Goal: Task Accomplishment & Management: Manage account settings

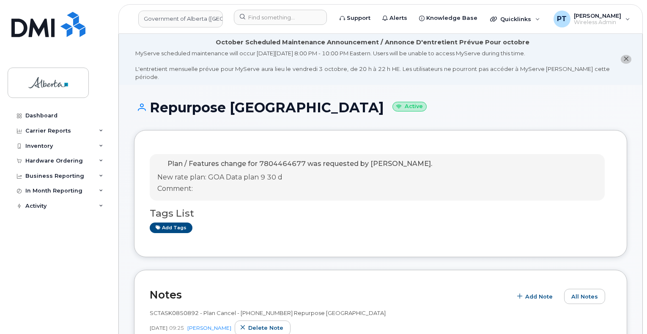
scroll to position [296, 0]
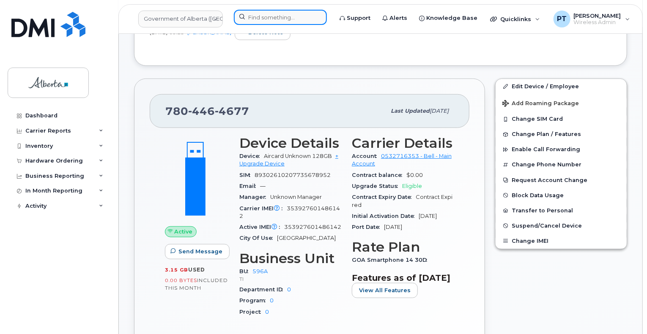
click at [267, 16] on input at bounding box center [280, 17] width 93 height 15
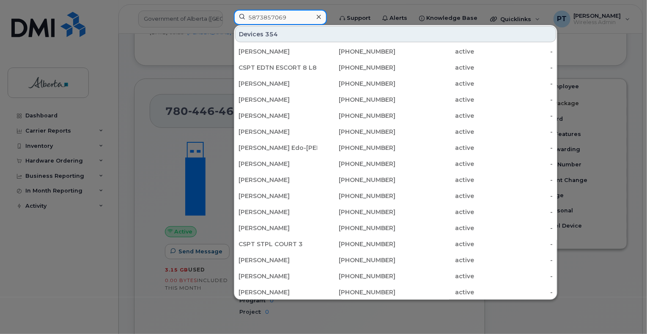
type input "5873857069"
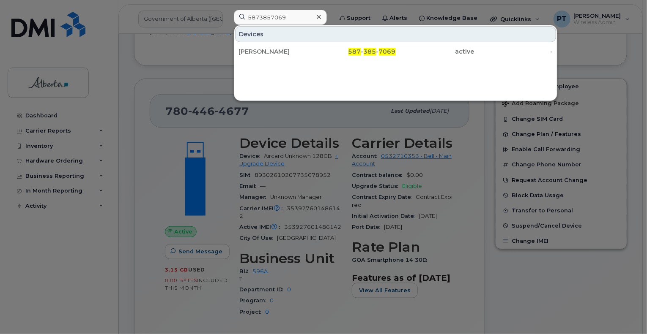
drag, startPoint x: 258, startPoint y: 52, endPoint x: 247, endPoint y: 209, distance: 156.8
click at [258, 52] on div "[PERSON_NAME]" at bounding box center [277, 51] width 79 height 8
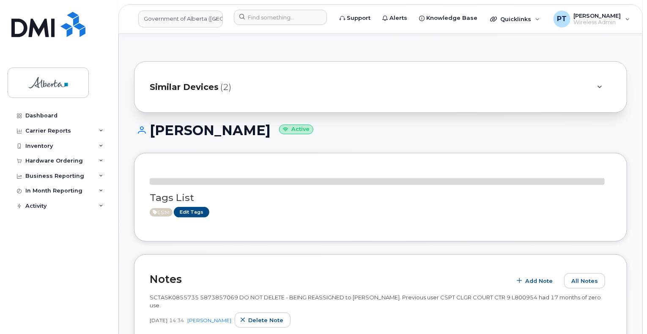
scroll to position [127, 0]
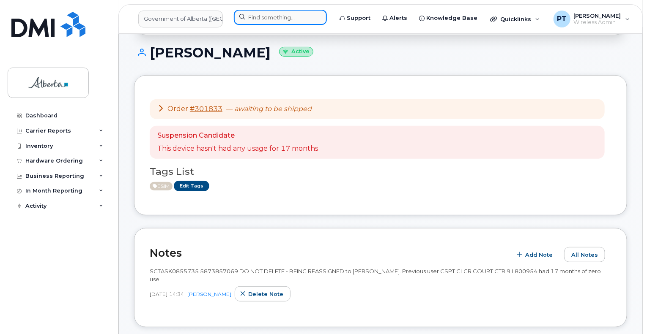
click at [277, 13] on input at bounding box center [280, 17] width 93 height 15
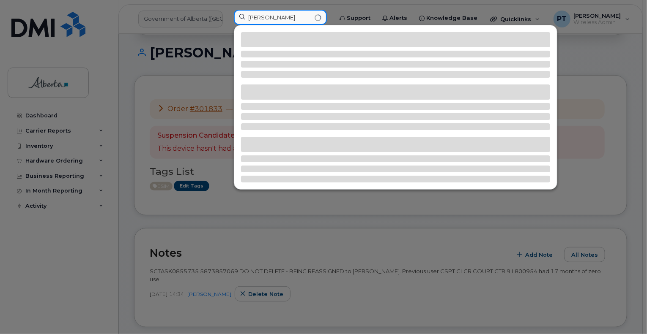
type input "stephanie morrison"
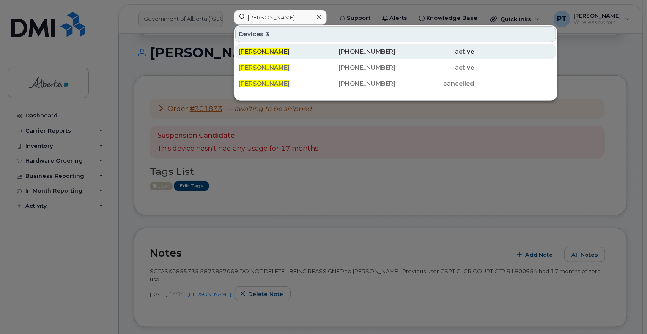
click at [281, 50] on span "[PERSON_NAME]" at bounding box center [263, 52] width 51 height 8
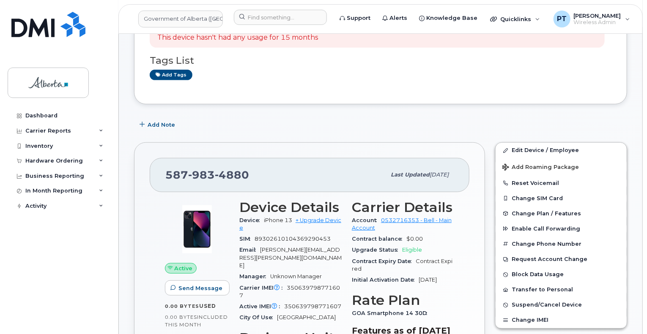
scroll to position [296, 0]
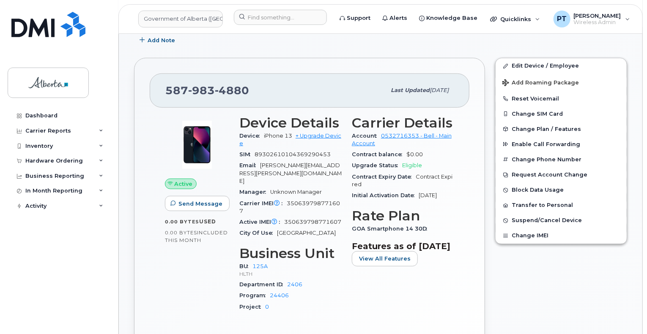
click at [318, 200] on span "350639798771607" at bounding box center [289, 207] width 101 height 14
copy span "350639798771607"
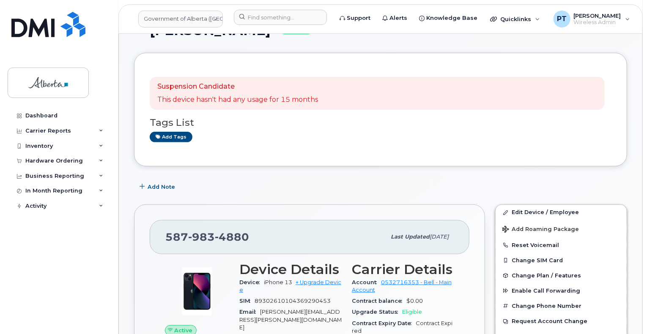
scroll to position [254, 0]
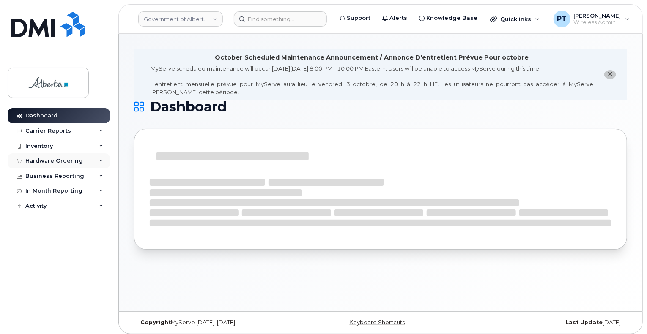
click at [54, 160] on div "Hardware Ordering" at bounding box center [54, 161] width 58 height 7
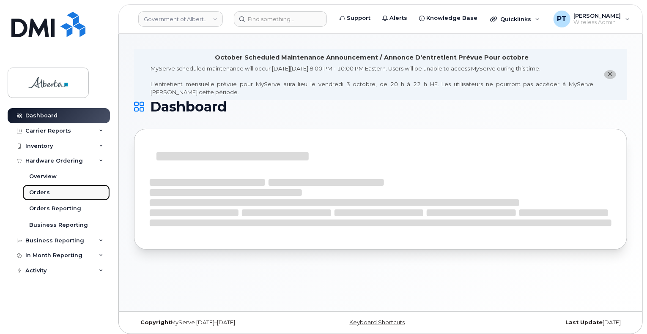
click at [42, 191] on div "Orders" at bounding box center [39, 193] width 21 height 8
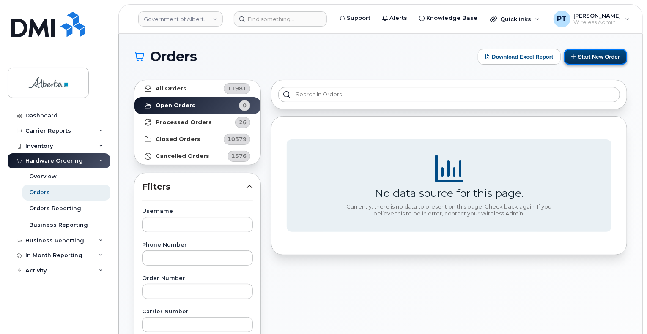
click at [582, 59] on button "Start New Order" at bounding box center [595, 57] width 63 height 16
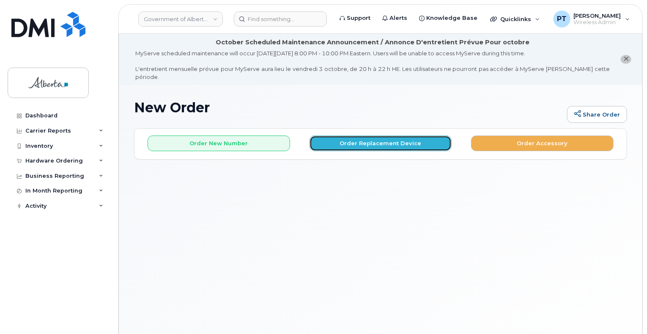
click at [375, 136] on button "Order Replacement Device" at bounding box center [381, 144] width 142 height 16
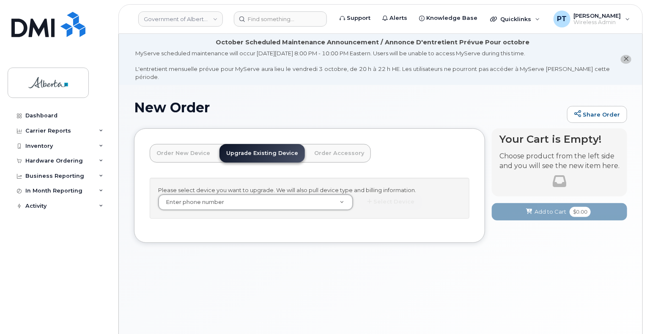
drag, startPoint x: 211, startPoint y: 191, endPoint x: 187, endPoint y: 209, distance: 30.4
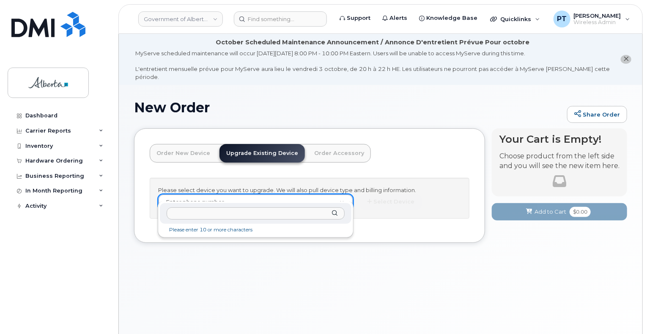
click at [192, 216] on input "text" at bounding box center [256, 214] width 178 height 12
paste input "5879834880"
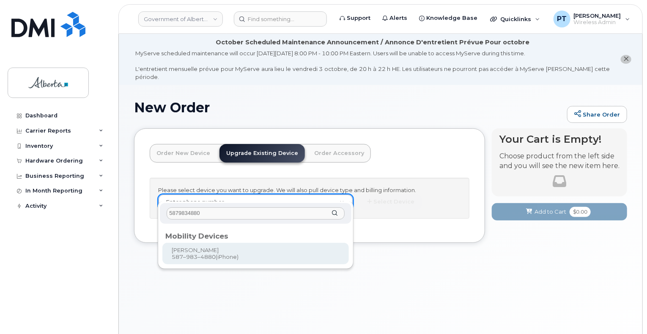
type input "5879834880"
type input "795304"
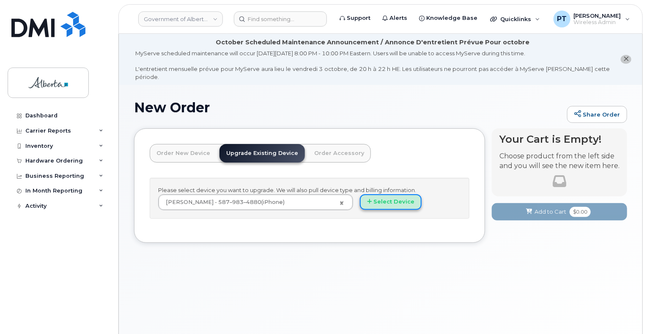
click at [393, 195] on button "Select Device" at bounding box center [391, 203] width 62 height 16
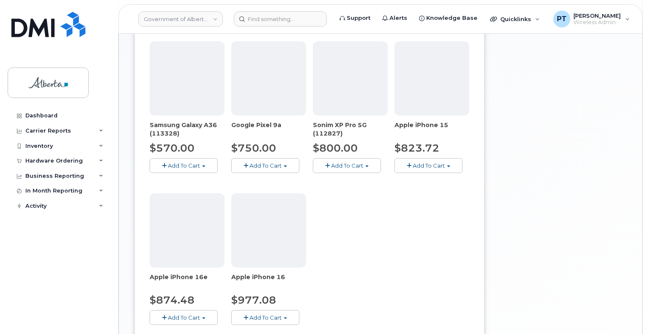
scroll to position [338, 0]
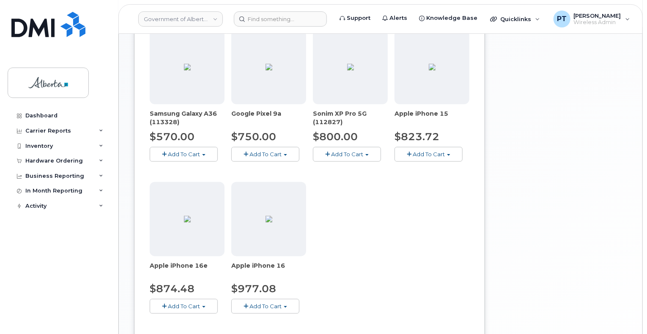
click at [416, 149] on button "Add To Cart" at bounding box center [429, 154] width 68 height 15
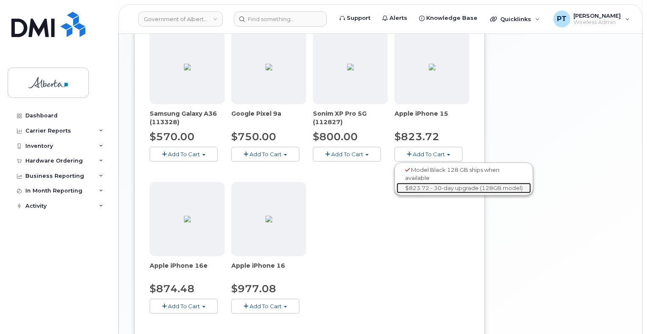
click at [439, 183] on link "$823.72 - 30-day upgrade (128GB model)" at bounding box center [464, 188] width 134 height 11
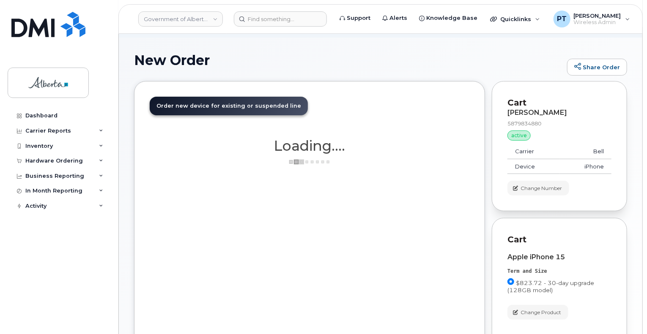
scroll to position [0, 0]
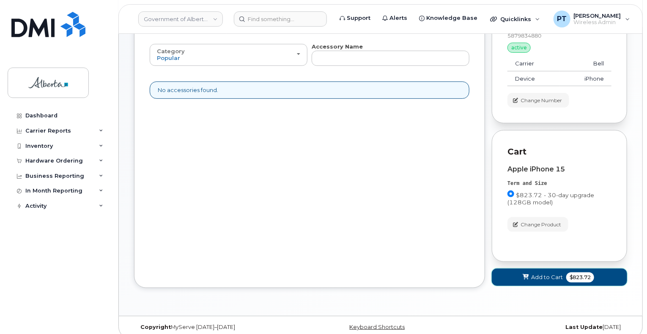
click at [540, 274] on span "Add to Cart" at bounding box center [547, 278] width 32 height 8
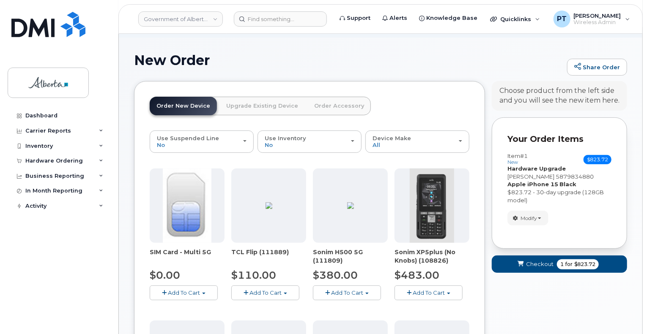
scroll to position [135, 0]
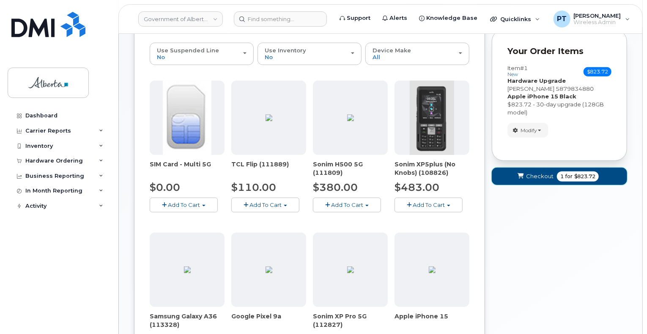
click at [537, 173] on span "Checkout" at bounding box center [539, 177] width 27 height 8
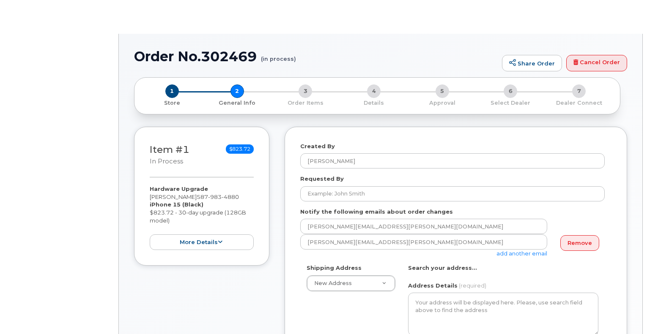
select select
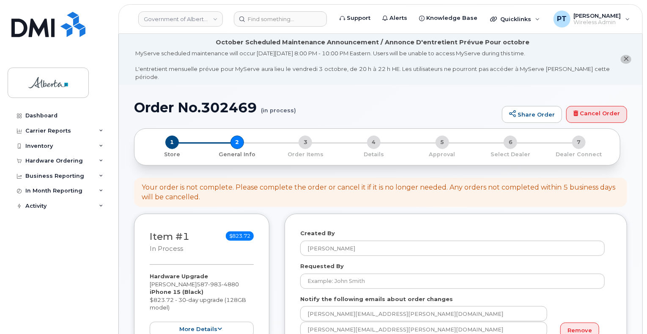
scroll to position [85, 0]
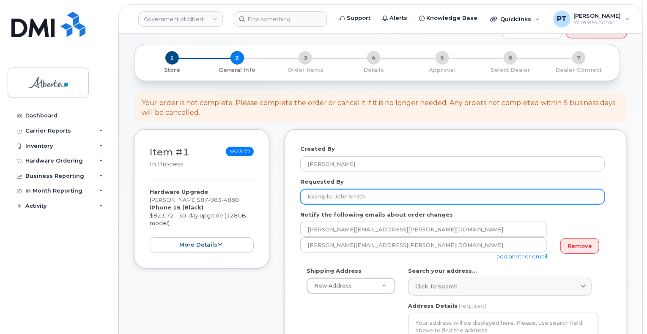
click at [354, 190] on input "Requested By" at bounding box center [452, 196] width 304 height 15
type input "[PERSON_NAME]"
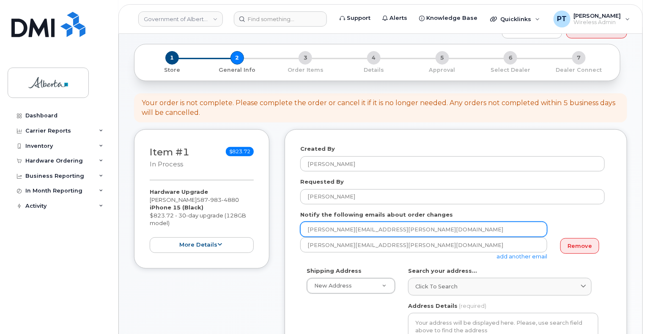
drag, startPoint x: 407, startPoint y: 219, endPoint x: 288, endPoint y: 225, distance: 118.5
paste input "teresa.hill"
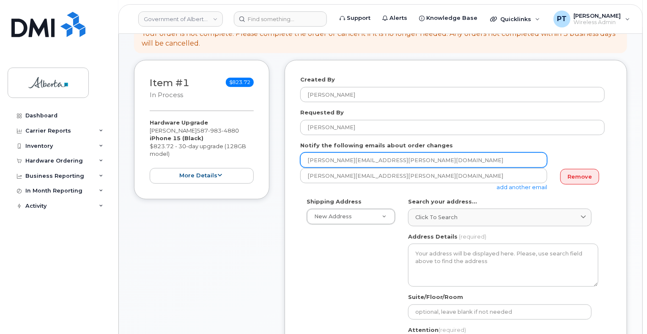
scroll to position [169, 0]
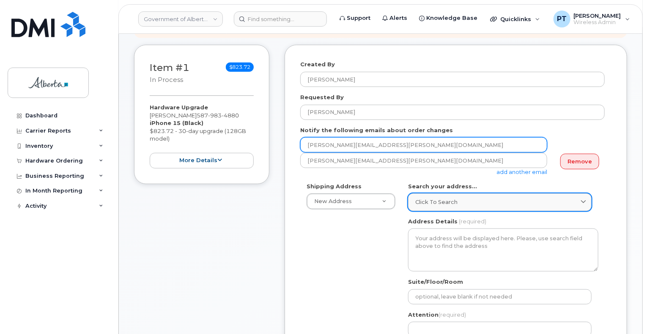
type input "teresa.hill@gov.ab.ca"
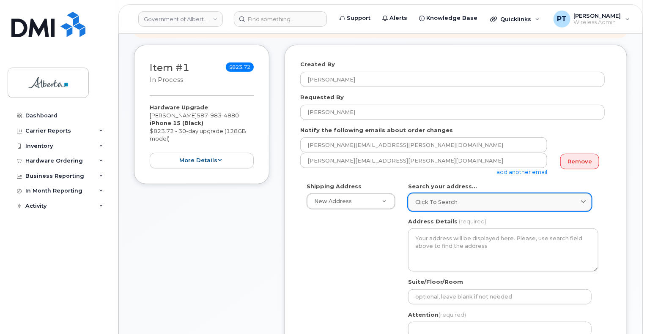
click at [417, 198] on span "Click to search" at bounding box center [436, 202] width 42 height 8
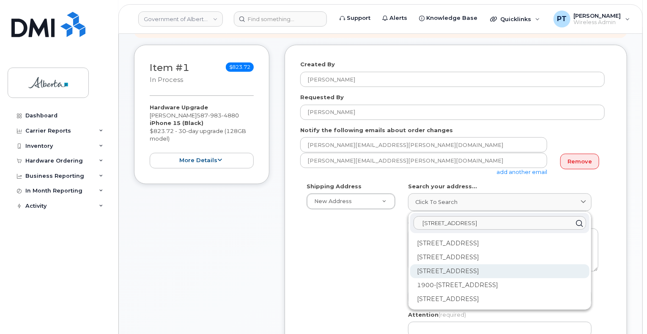
type input "10025 jasper ave"
click at [430, 265] on div "10025 Jasper Ave NW Edmonton AB T5J 2B8" at bounding box center [499, 272] width 179 height 14
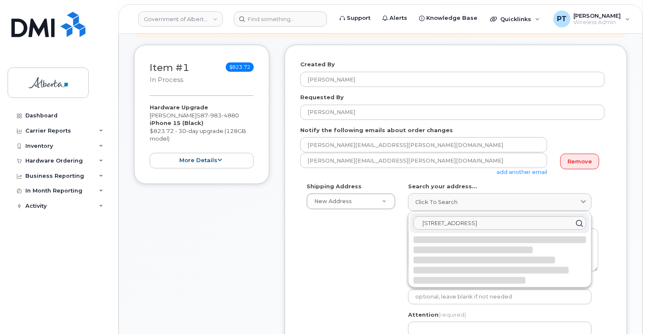
select select
type textarea "10025 Jasper Ave NW EDMONTON AB T5J 2B8 CANADA"
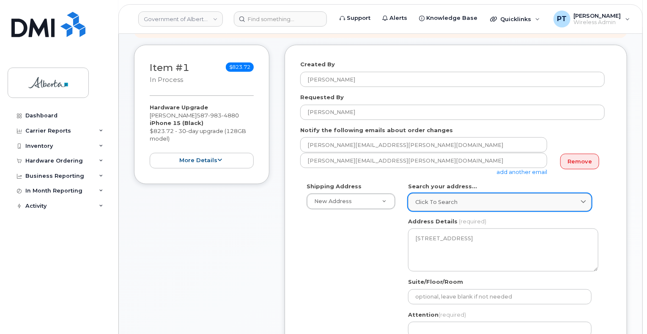
drag, startPoint x: 424, startPoint y: 196, endPoint x: 428, endPoint y: 196, distance: 4.2
click at [424, 198] on span "Click to search" at bounding box center [436, 202] width 42 height 8
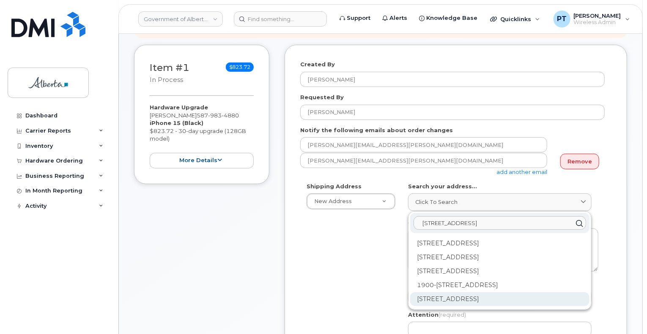
type input "10025 jasper av"
click at [469, 295] on div "10025 Jasper Ave NW Edmonton AB T5J 1S6" at bounding box center [499, 300] width 179 height 14
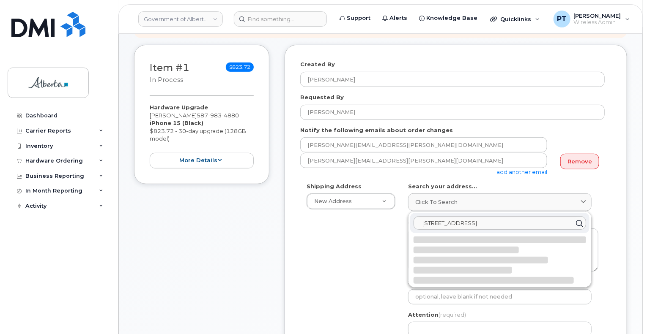
select select
type textarea "10025 Jasper Ave NW EDMONTON AB T5J 1S6 CANADA"
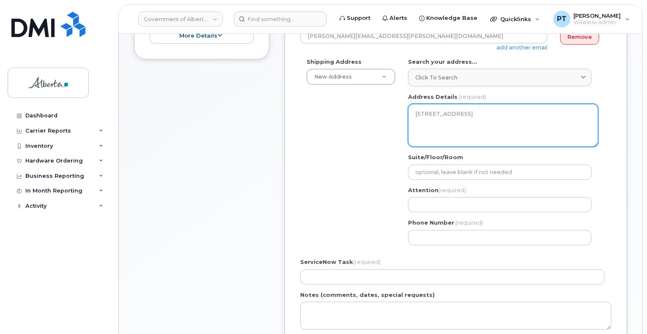
scroll to position [296, 0]
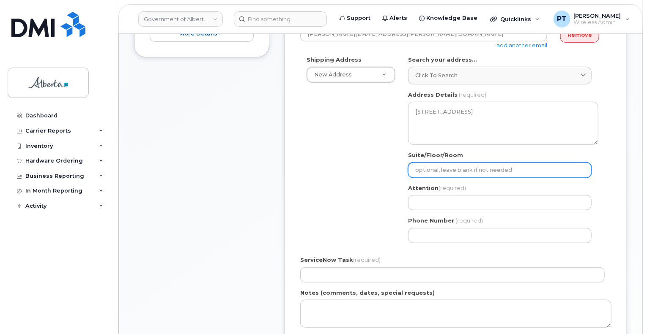
click at [475, 163] on input "Suite/Floor/Room" at bounding box center [500, 170] width 184 height 15
type input "Main Floor"
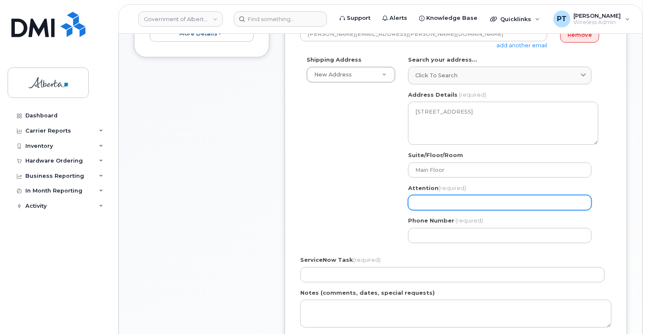
click at [441, 197] on input "Attention (required)" at bounding box center [500, 202] width 184 height 15
select select
type input "t"
select select
type input "te"
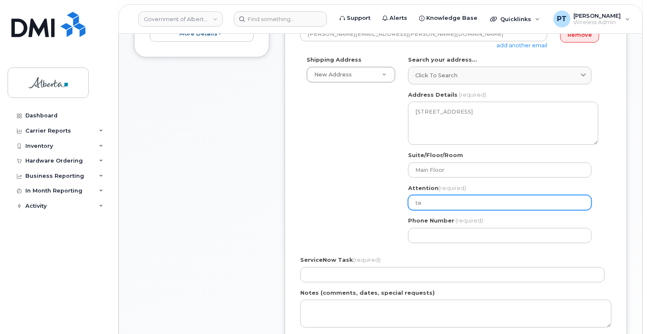
select select
type input "ter"
select select
type input "tere"
select select
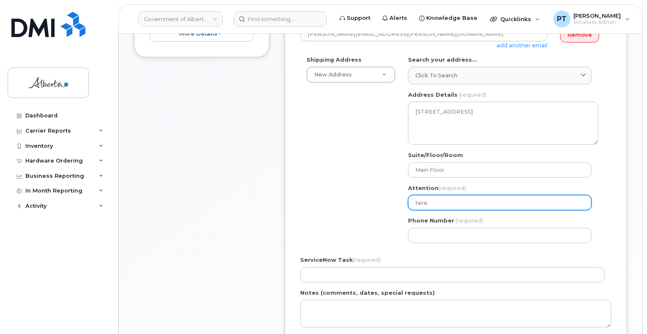
type input "teres"
select select
type input "Teresa Hill"
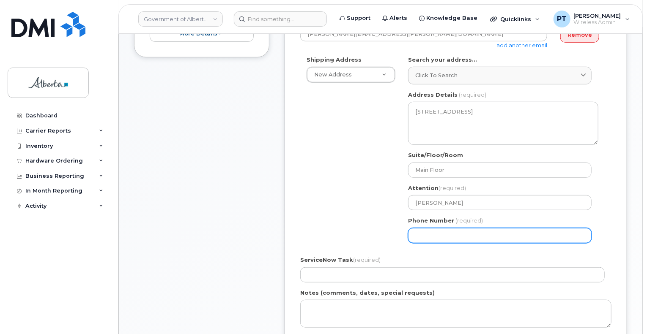
click at [428, 228] on input "Phone Number" at bounding box center [500, 235] width 184 height 15
paste input "7806446877"
select select
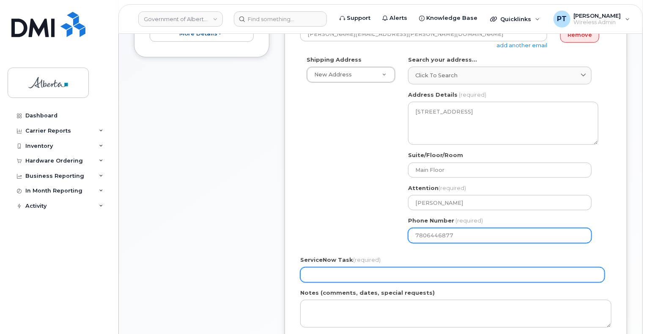
type input "7806446877"
drag, startPoint x: 375, startPoint y: 271, endPoint x: 383, endPoint y: 266, distance: 8.8
click at [375, 270] on input "ServiceNow Task (required)" at bounding box center [452, 275] width 304 height 15
click at [351, 270] on input "ServiceNow Task (required)" at bounding box center [452, 275] width 304 height 15
paste input "SCTASK0858770"
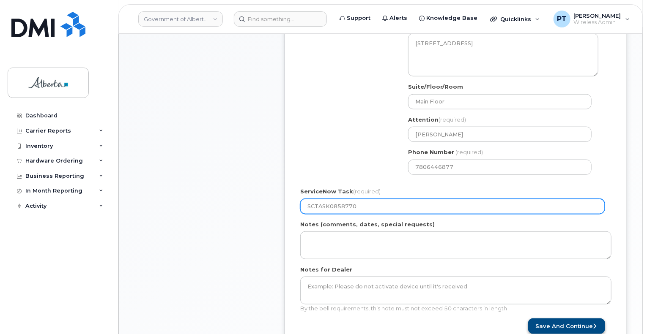
scroll to position [381, 0]
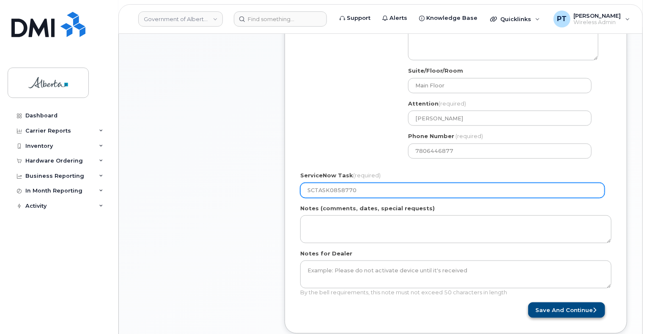
type input "SCTASK0858770"
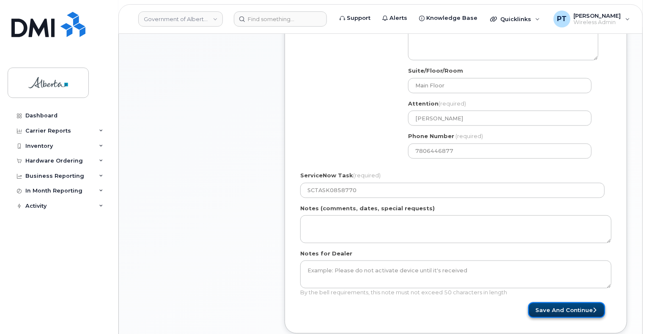
click at [553, 303] on button "Save and Continue" at bounding box center [566, 311] width 77 height 16
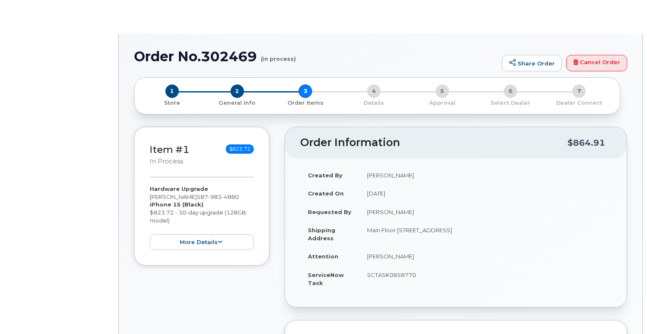
type input "[PERSON_NAME]"
type input "[PERSON_NAME][EMAIL_ADDRESS][PERSON_NAME][DOMAIN_NAME]"
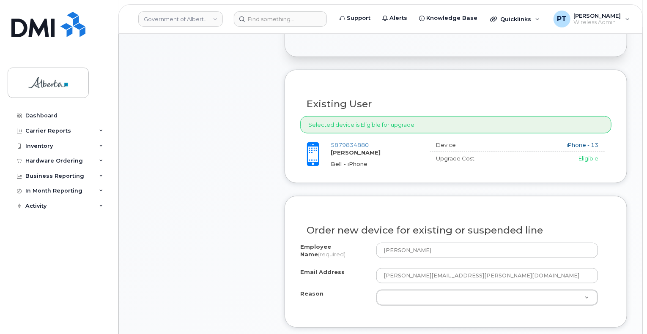
scroll to position [423, 0]
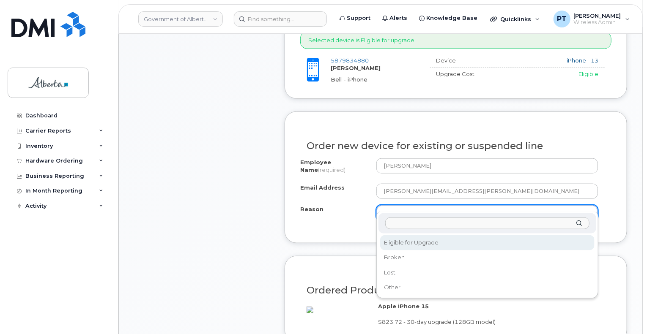
select select "eligible_for_upgrade"
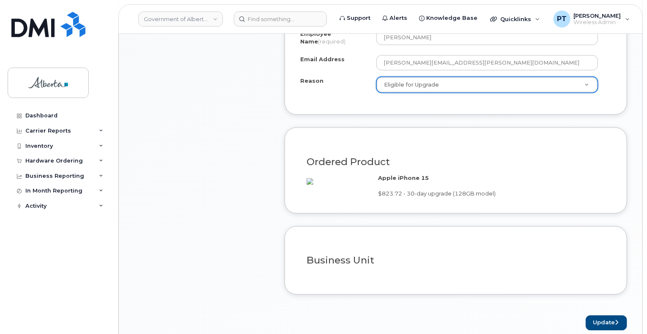
scroll to position [634, 0]
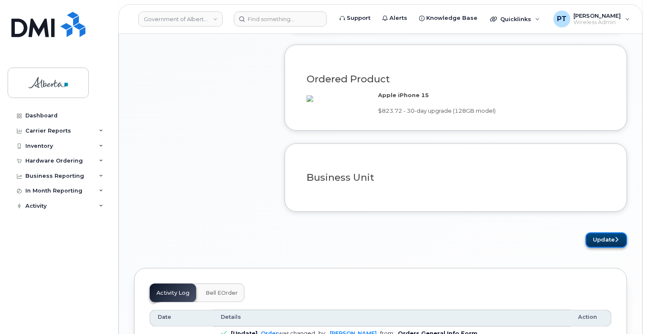
click at [613, 244] on button "Update" at bounding box center [606, 241] width 41 height 16
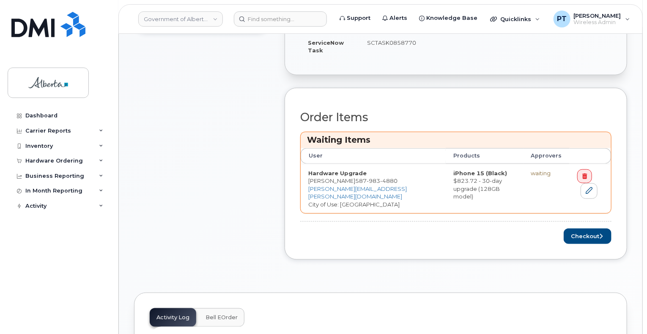
scroll to position [381, 0]
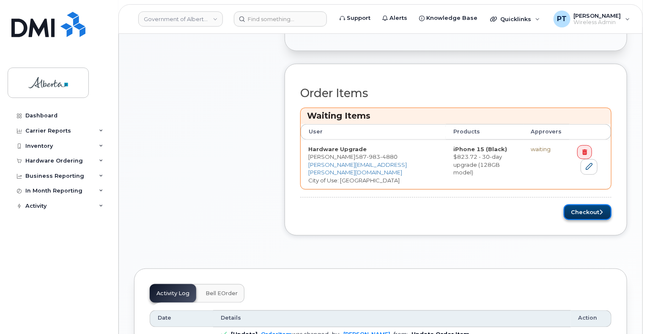
click at [590, 205] on button "Checkout" at bounding box center [588, 213] width 48 height 16
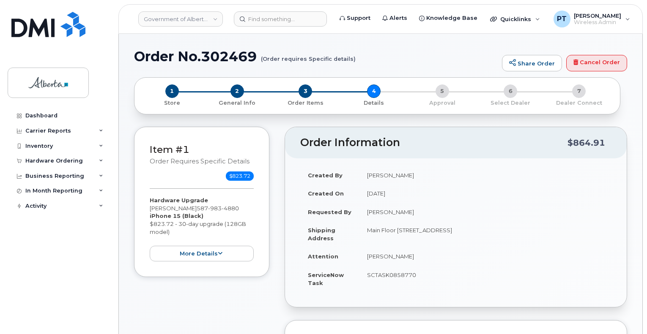
select select
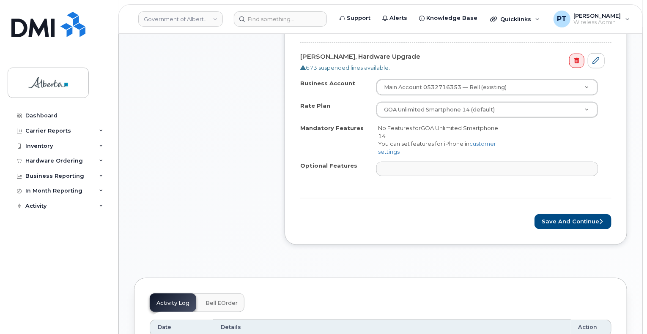
scroll to position [381, 0]
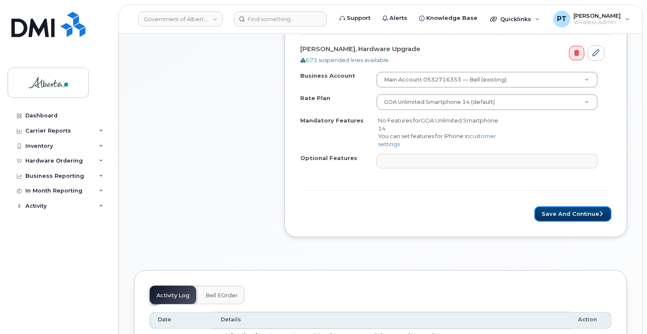
drag, startPoint x: 567, startPoint y: 203, endPoint x: 446, endPoint y: 188, distance: 121.4
click at [567, 207] on button "Save and Continue" at bounding box center [572, 215] width 77 height 16
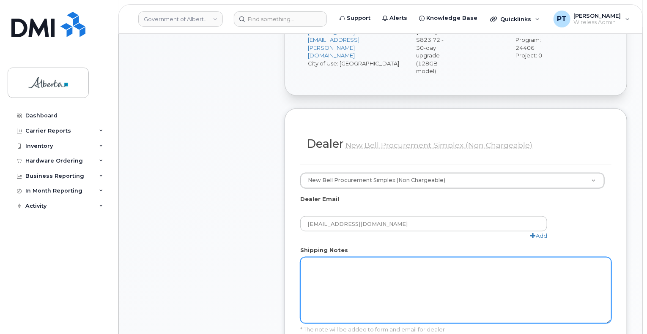
scroll to position [550, 0]
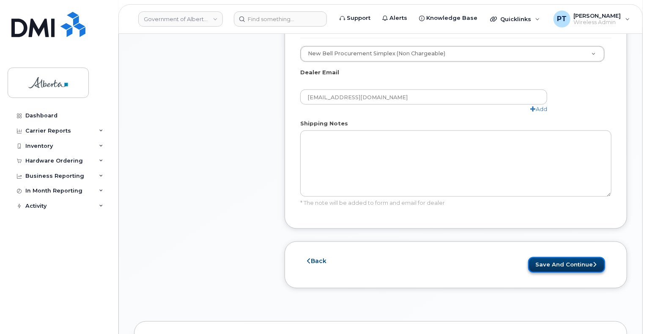
click at [550, 258] on button "Save and Continue" at bounding box center [566, 266] width 77 height 16
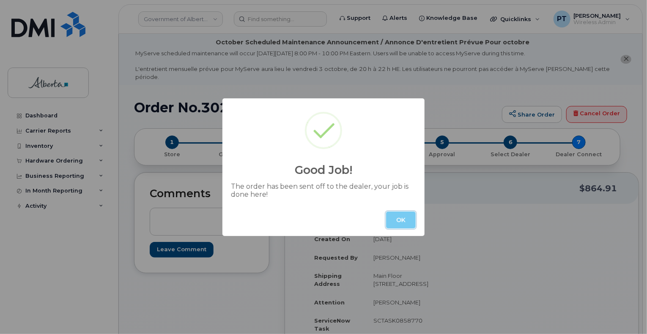
click at [387, 220] on button "OK" at bounding box center [401, 220] width 30 height 17
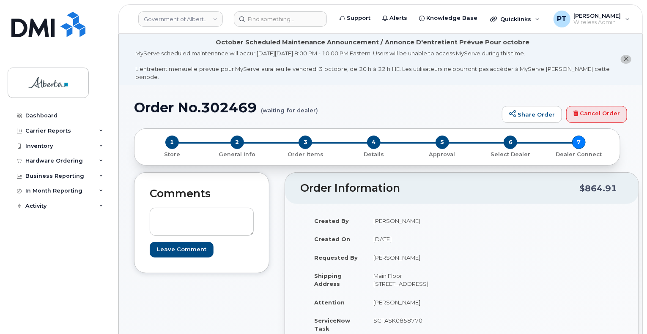
click at [238, 100] on h1 "Order No.302469 (waiting for dealer)" at bounding box center [316, 107] width 364 height 15
copy h1 "302469"
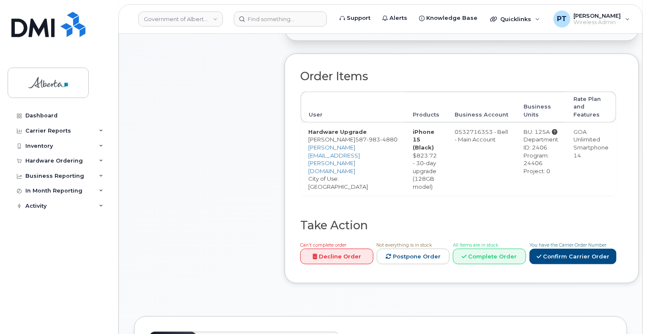
scroll to position [465, 0]
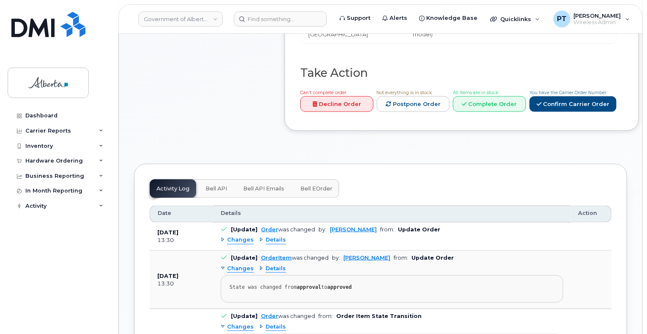
drag, startPoint x: 213, startPoint y: 196, endPoint x: 206, endPoint y: 201, distance: 9.0
click at [213, 192] on span "Bell API" at bounding box center [217, 189] width 22 height 7
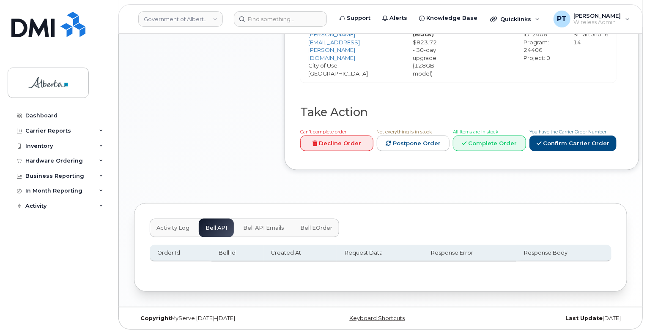
scroll to position [431, 0]
click at [212, 226] on div "Activity Log Bell API Bell API Emails Bell eOrder" at bounding box center [244, 228] width 189 height 19
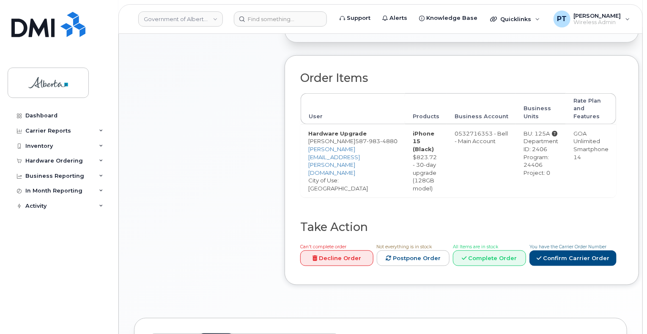
scroll to position [262, 0]
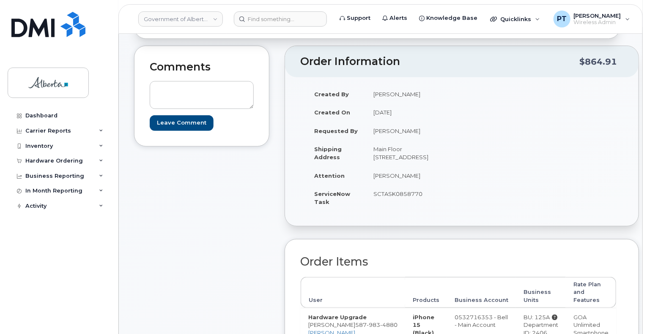
scroll to position [127, 0]
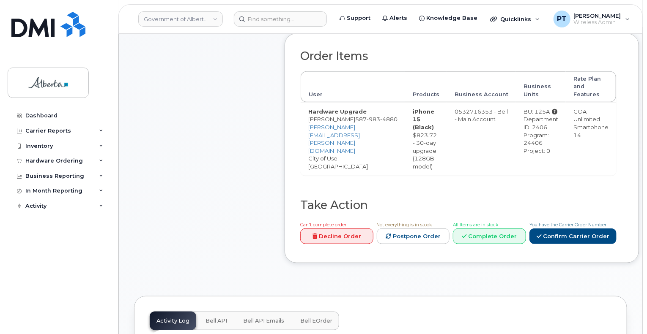
scroll to position [465, 0]
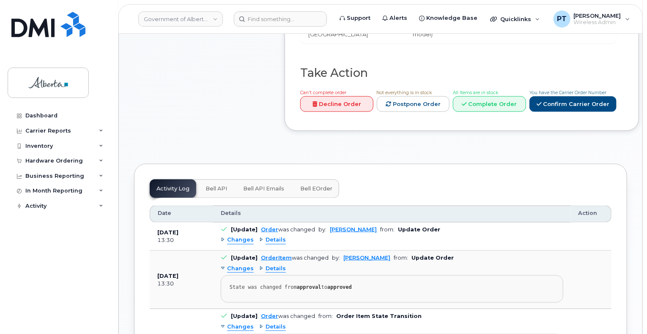
click at [222, 192] on span "Bell API" at bounding box center [217, 189] width 22 height 7
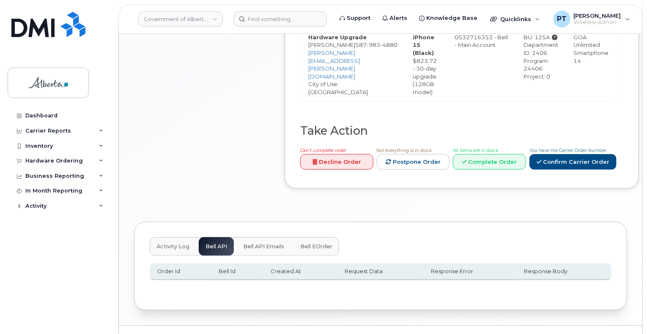
scroll to position [431, 0]
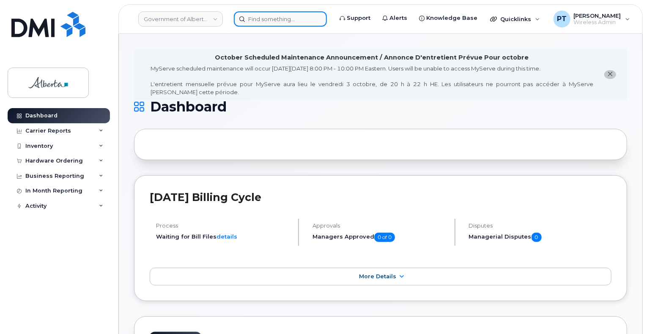
click at [260, 16] on input at bounding box center [280, 18] width 93 height 15
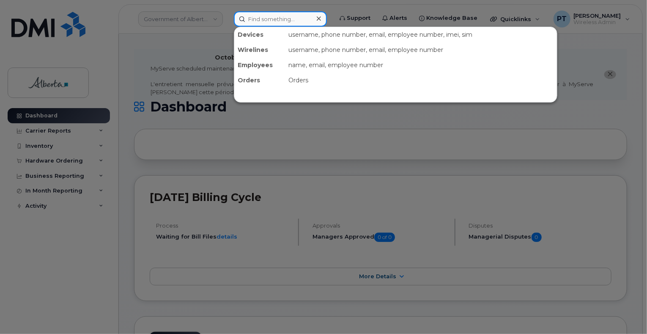
paste input "302469"
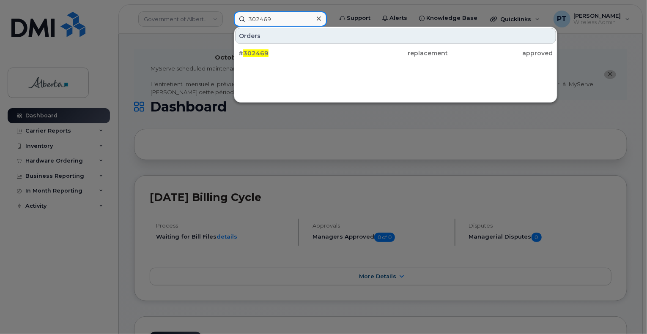
drag, startPoint x: 277, startPoint y: 19, endPoint x: 191, endPoint y: 19, distance: 86.3
click at [227, 19] on div "302469 Orders # 302469 replacement approved" at bounding box center [280, 18] width 107 height 15
type input "7802675920"
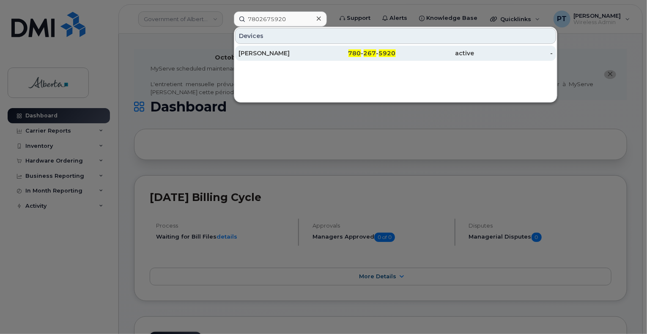
click at [257, 53] on div "[PERSON_NAME]" at bounding box center [277, 53] width 79 height 8
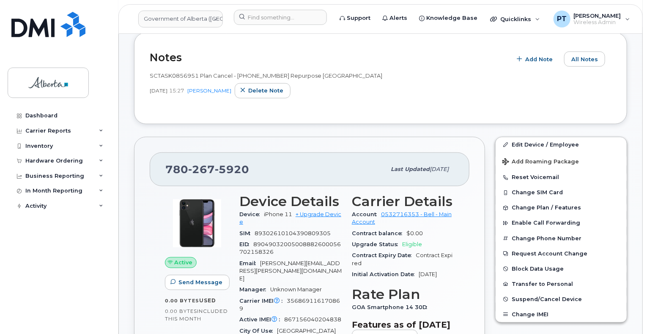
scroll to position [169, 0]
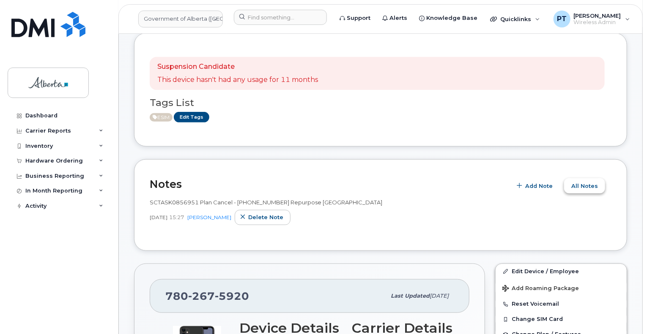
click at [578, 182] on span "All Notes" at bounding box center [584, 186] width 27 height 8
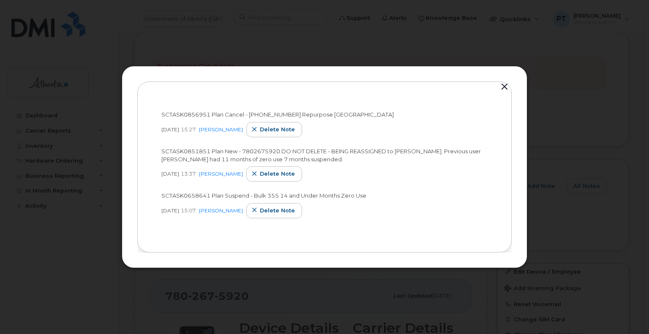
click at [194, 153] on span "SCTASK0851851 Plan New - 7802675920 DO NOT DELETE - BEING REASSIGNED to [PERSON…" at bounding box center [322, 155] width 320 height 15
copy span "SCTASK0851851"
click at [501, 87] on button "button" at bounding box center [505, 87] width 13 height 12
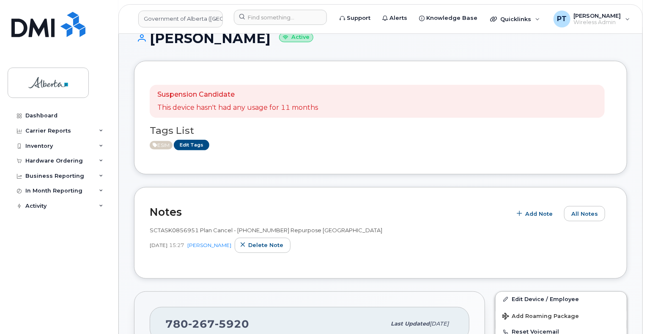
scroll to position [127, 0]
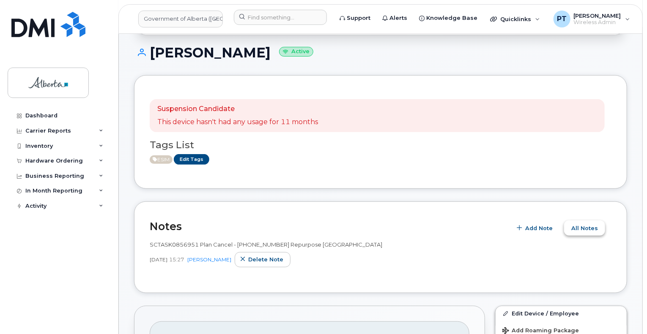
click at [577, 225] on span "All Notes" at bounding box center [584, 229] width 27 height 8
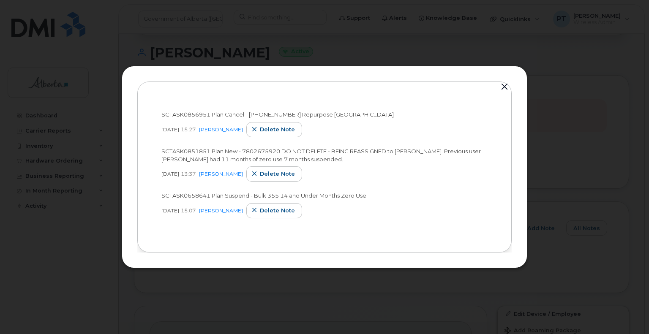
click at [592, 109] on div at bounding box center [324, 167] width 649 height 334
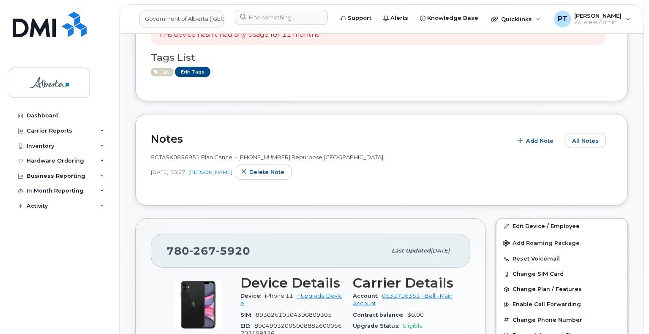
scroll to position [211, 0]
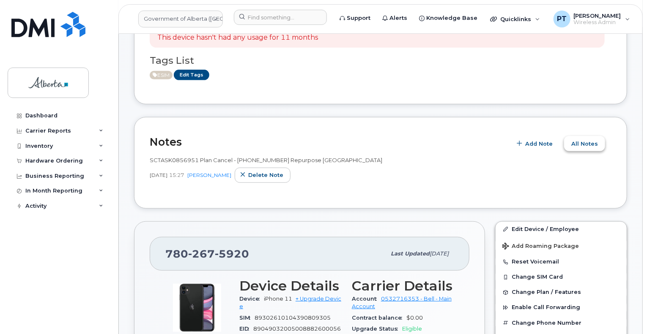
click at [580, 140] on span "All Notes" at bounding box center [584, 144] width 27 height 8
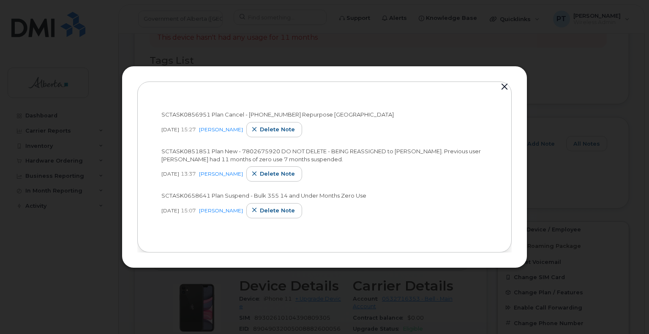
click at [506, 85] on button "button" at bounding box center [505, 87] width 13 height 12
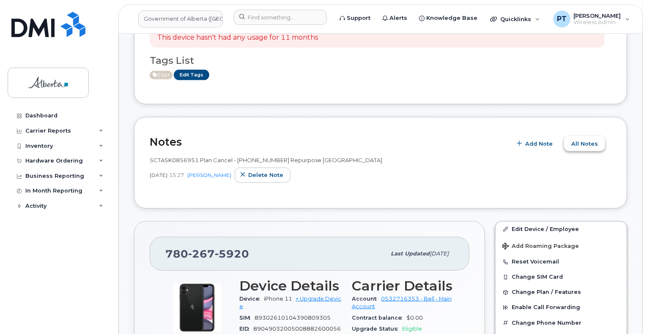
click at [585, 140] on span "All Notes" at bounding box center [584, 144] width 27 height 8
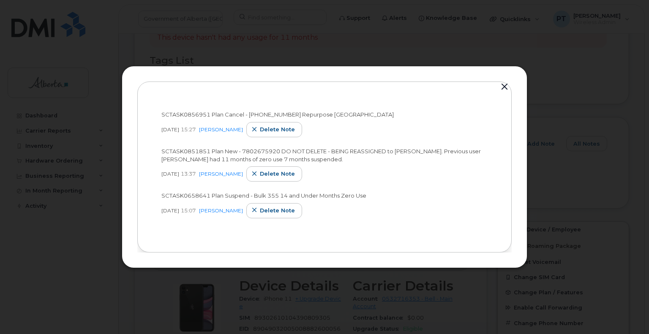
click at [181, 153] on span "SCTASK0851851 Plan New - 7802675920 DO NOT DELETE - BEING REASSIGNED to Chris C…" at bounding box center [322, 155] width 320 height 15
copy span "SCTASK0851851"
drag, startPoint x: 162, startPoint y: 160, endPoint x: 326, endPoint y: 156, distance: 164.1
click at [337, 157] on span "SCTASK0851851 Plan New - 7802675920 DO NOT DELETE - BEING REASSIGNED to Chris C…" at bounding box center [322, 155] width 320 height 15
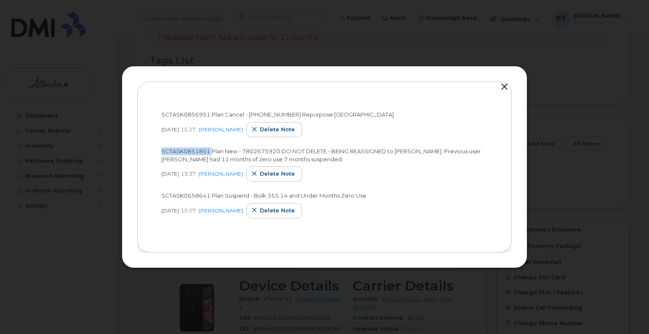
copy span "Heather Cluett had 11 months of zero use 7 months suspended"
click at [504, 89] on button "button" at bounding box center [505, 87] width 13 height 12
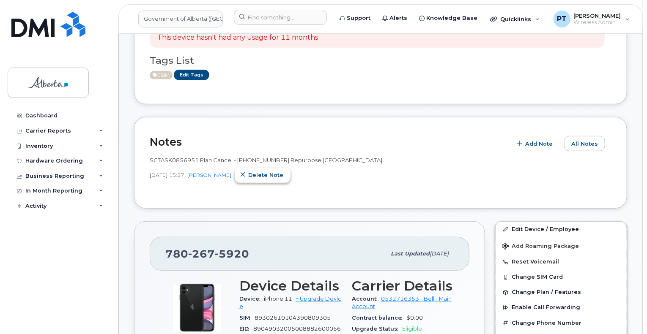
click at [260, 171] on span "Delete note" at bounding box center [265, 175] width 35 height 8
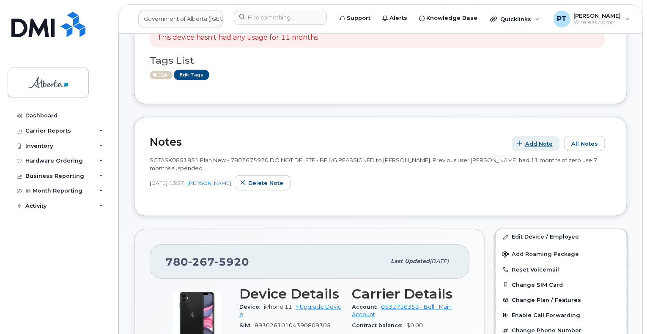
click at [534, 140] on span "Add Note" at bounding box center [538, 144] width 27 height 8
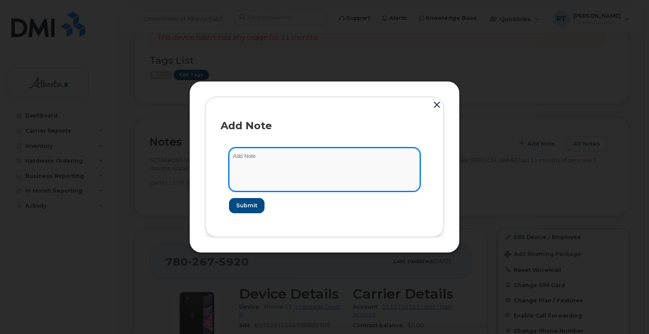
click at [266, 152] on textarea at bounding box center [324, 169] width 191 height 43
paste textarea "SCTASK0856951 Plan Cancel - (1) 7802675920 Repurpose Edmonton and ready to be r…"
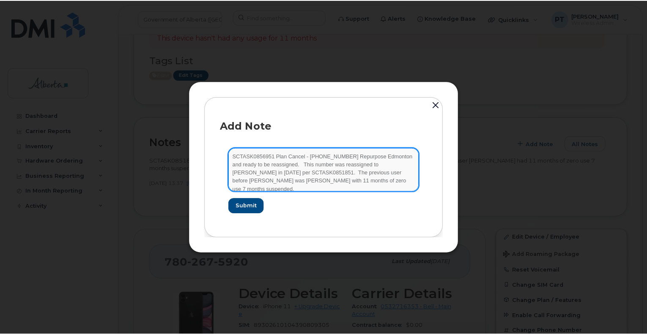
scroll to position [1, 0]
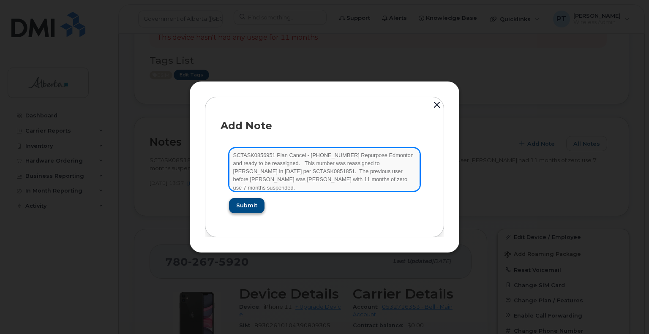
type textarea "SCTASK0856951 Plan Cancel - (1) 7802675920 Repurpose Edmonton and ready to be r…"
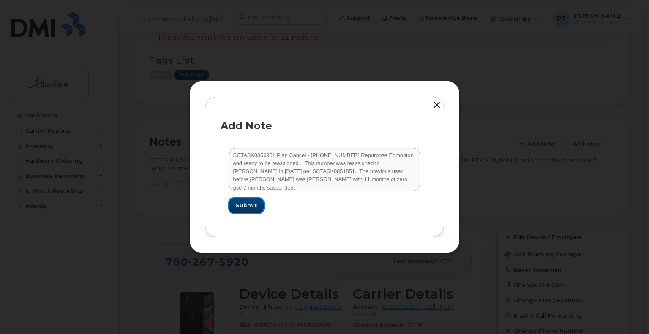
click at [251, 209] on span "Submit" at bounding box center [246, 206] width 21 height 8
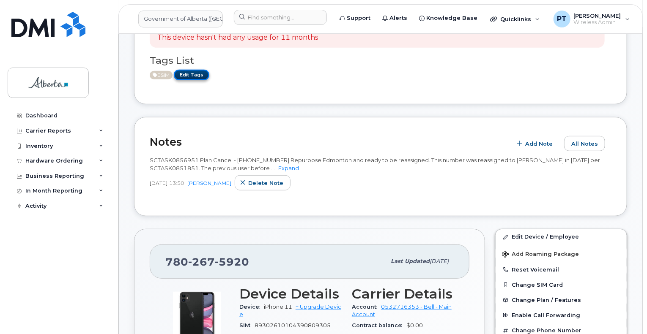
click at [196, 70] on link "Edit Tags" at bounding box center [192, 75] width 36 height 11
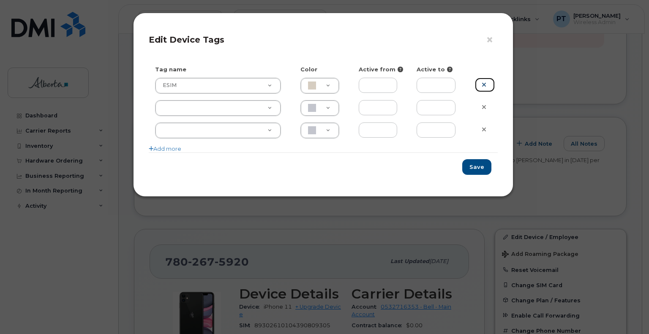
click at [482, 84] on icon at bounding box center [484, 85] width 5 height 6
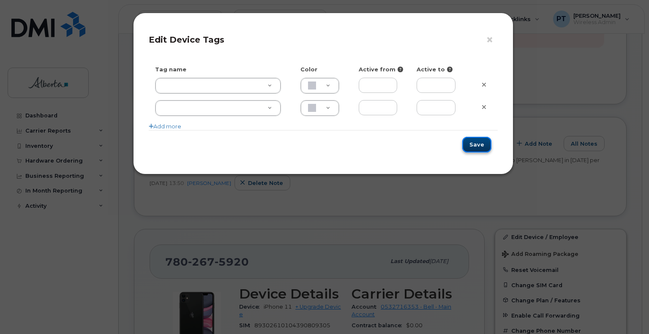
click at [473, 146] on button "Save" at bounding box center [477, 145] width 29 height 16
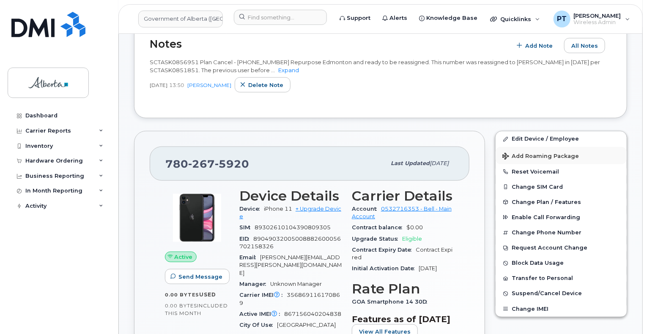
scroll to position [338, 0]
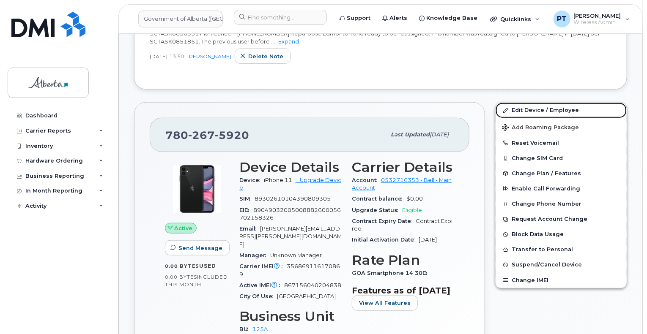
drag, startPoint x: 521, startPoint y: 100, endPoint x: 491, endPoint y: 137, distance: 48.1
click at [521, 103] on link "Edit Device / Employee" at bounding box center [561, 110] width 131 height 15
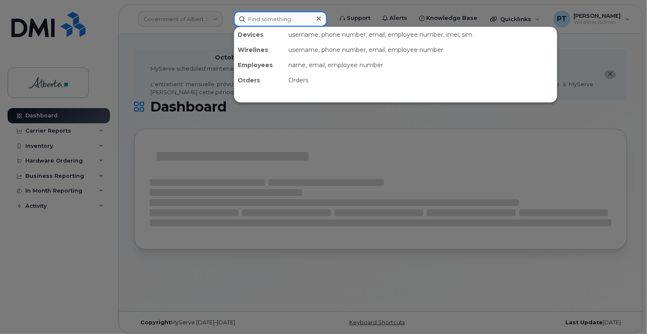
paste input "356869116233832"
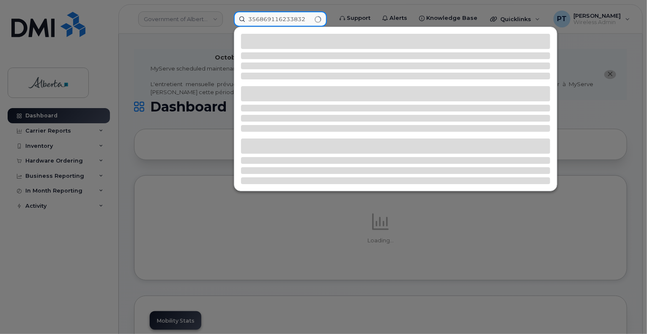
type input "356869116233832"
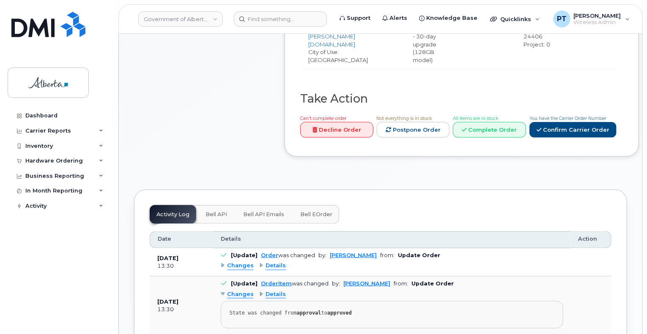
scroll to position [465, 0]
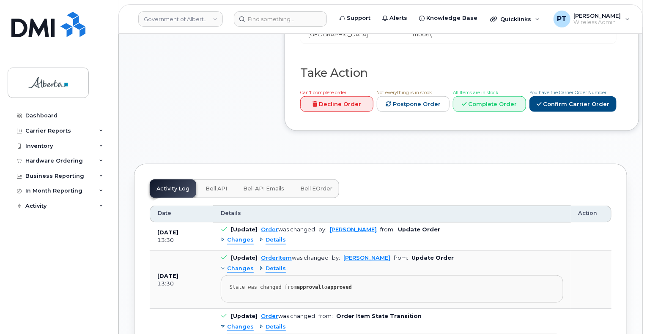
click at [220, 192] on span "Bell API" at bounding box center [217, 189] width 22 height 7
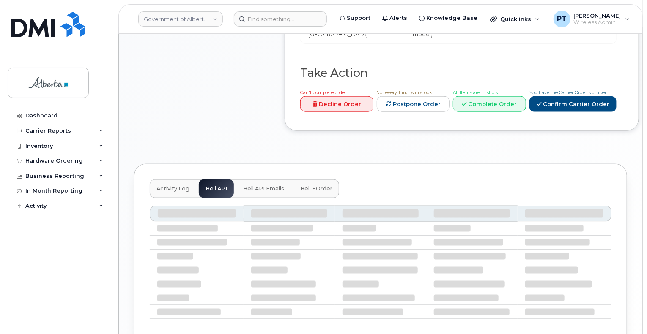
scroll to position [431, 0]
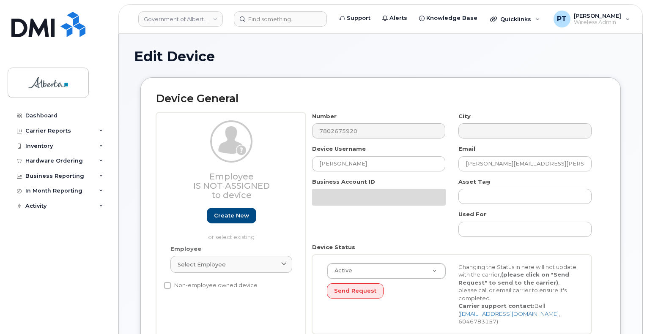
select select "4120335"
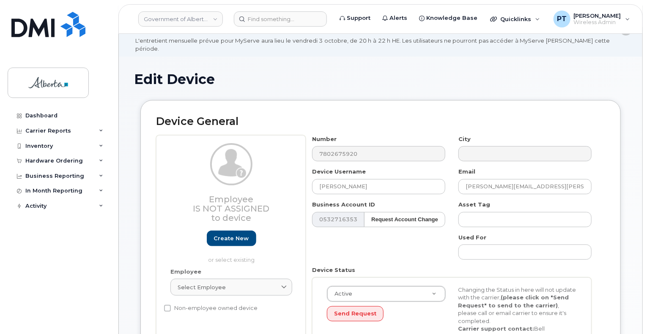
scroll to position [42, 0]
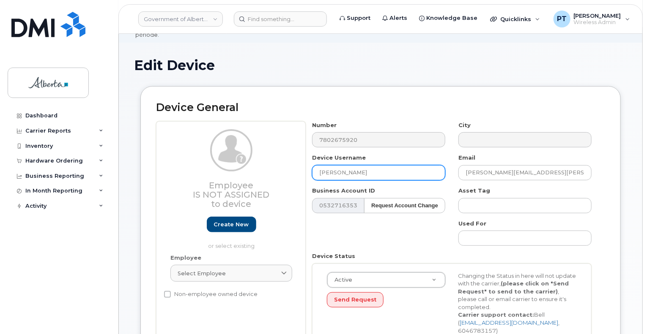
drag, startPoint x: 370, startPoint y: 167, endPoint x: 322, endPoint y: 168, distance: 47.4
click at [326, 171] on input "[PERSON_NAME]" at bounding box center [378, 172] width 133 height 15
click at [359, 165] on input "Chris Carriere" at bounding box center [378, 172] width 133 height 15
drag, startPoint x: 325, startPoint y: 162, endPoint x: 308, endPoint y: 162, distance: 16.9
click at [308, 162] on div "Device Username Chris Carriere" at bounding box center [379, 167] width 146 height 27
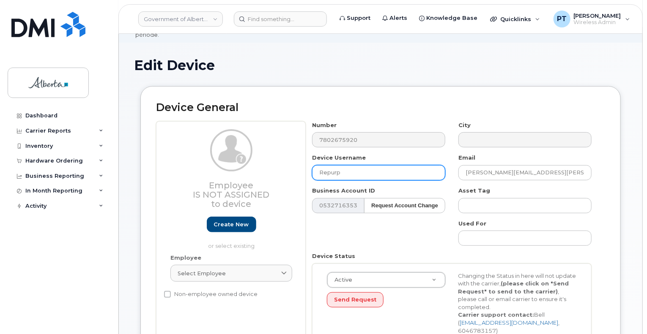
type input "Repurpose [GEOGRAPHIC_DATA]"
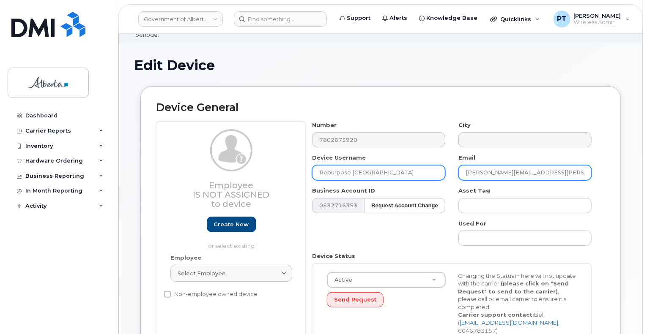
drag, startPoint x: 540, startPoint y: 164, endPoint x: 440, endPoint y: 167, distance: 99.9
click at [440, 167] on div "Number 7802675920 City Device Username Repurpose Edmonton Email Chris.Carriere@…" at bounding box center [452, 235] width 293 height 228
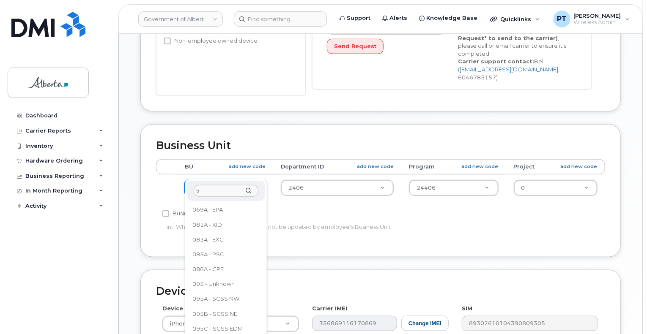
scroll to position [0, 0]
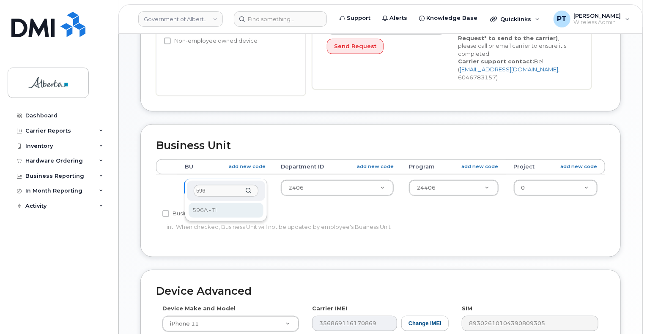
type input "596"
select select "4797729"
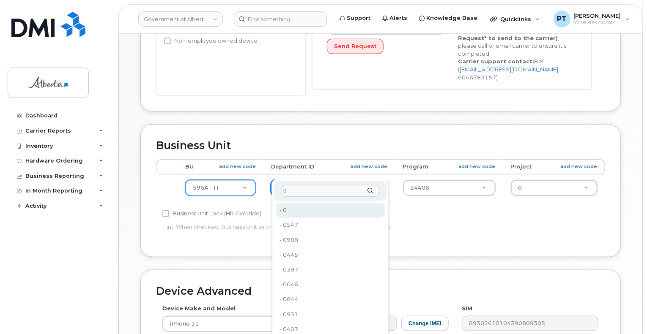
type input "0"
drag, startPoint x: 285, startPoint y: 208, endPoint x: 375, endPoint y: 181, distance: 94.7
type input "4806341"
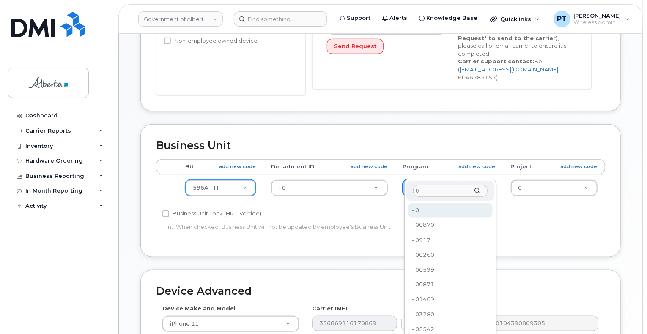
type input "0"
type input "4806366"
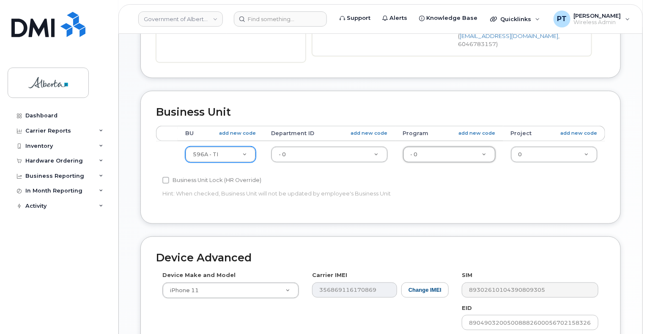
scroll to position [423, 0]
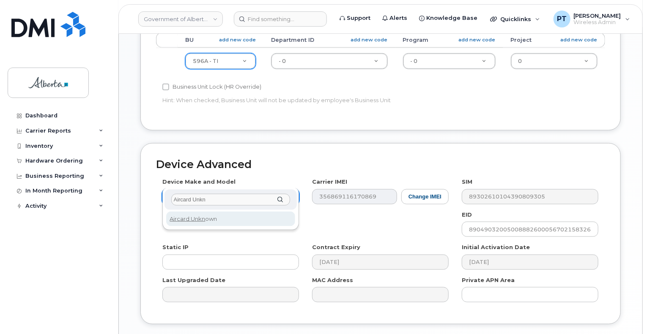
type input "Aircard Unkn"
select select "971"
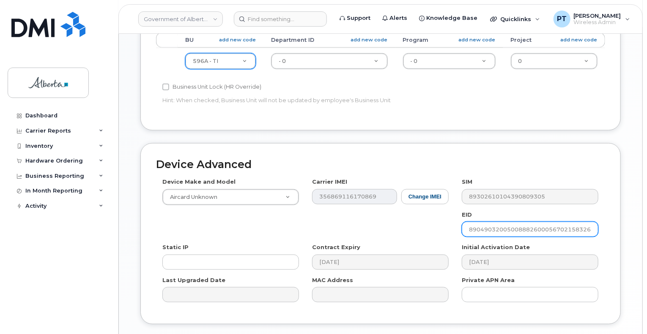
drag, startPoint x: 466, startPoint y: 213, endPoint x: 607, endPoint y: 211, distance: 140.8
click at [607, 211] on div "Device Advanced Device Make and Model Aircard Unknown Android TCL 502 Watch App…" at bounding box center [380, 234] width 480 height 182
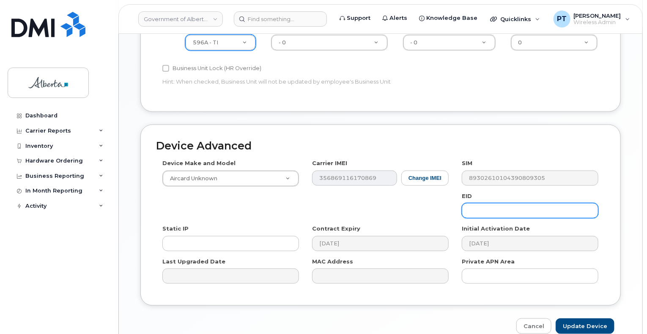
scroll to position [466, 0]
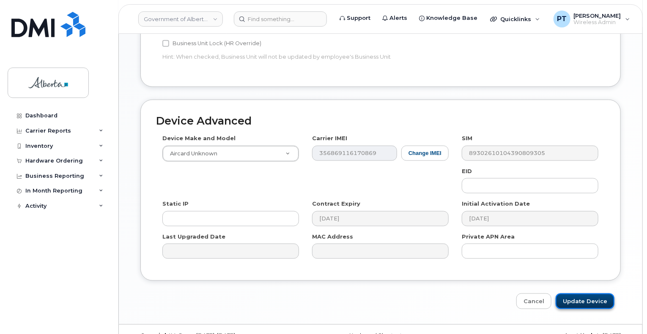
click at [580, 294] on input "Update Device" at bounding box center [585, 302] width 59 height 16
type input "Saving..."
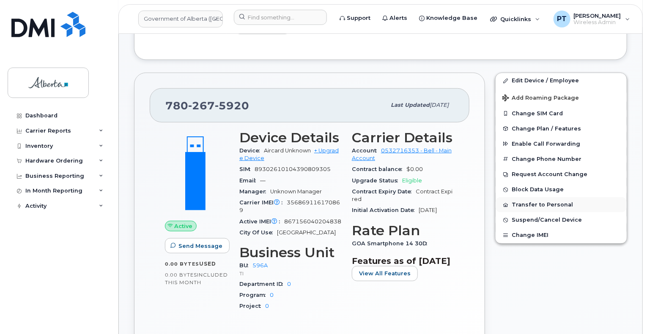
scroll to position [338, 0]
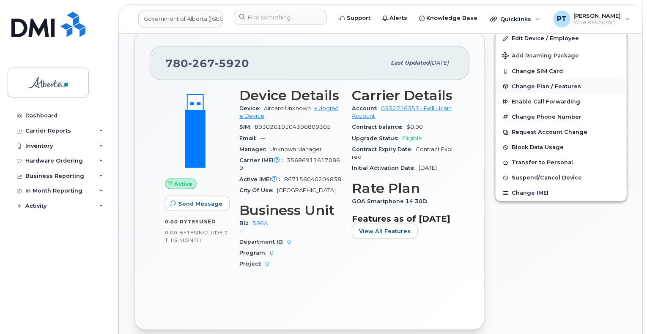
click at [528, 83] on span "Change Plan / Features" at bounding box center [546, 86] width 69 height 6
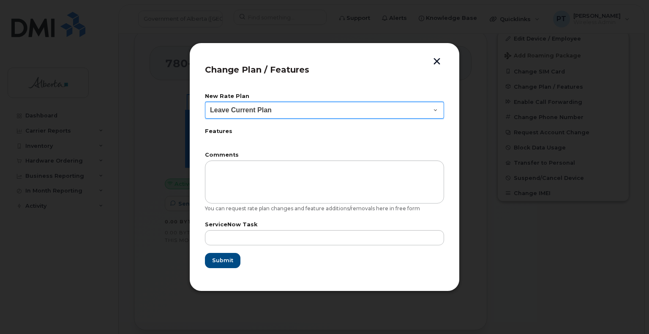
drag, startPoint x: 434, startPoint y: 113, endPoint x: 427, endPoint y: 116, distance: 7.0
click at [434, 113] on select "Leave Current Plan GOA Data plan 9 30 d GOA–Unlimited Data Plan 9" at bounding box center [324, 110] width 239 height 17
select select "1790211"
click at [205, 102] on select "Leave Current Plan GOA Data plan 9 30 d GOA–Unlimited Data Plan 9" at bounding box center [324, 110] width 239 height 17
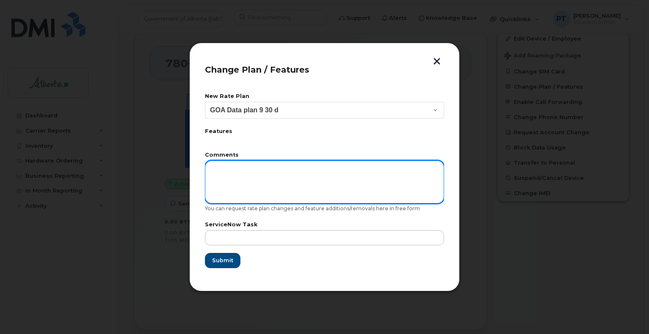
click at [357, 175] on textarea at bounding box center [324, 182] width 239 height 43
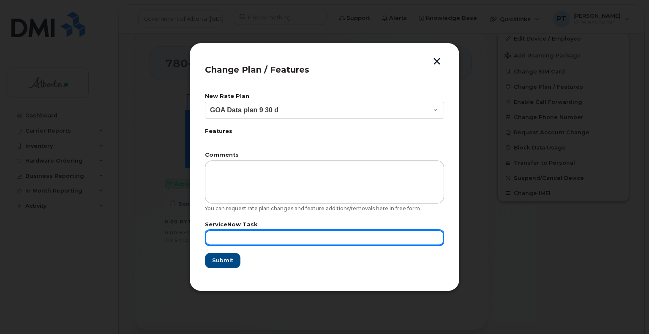
click at [286, 237] on input "text" at bounding box center [324, 237] width 239 height 15
paste input "SCTASK0856951"
type input "SCTASK0856951"
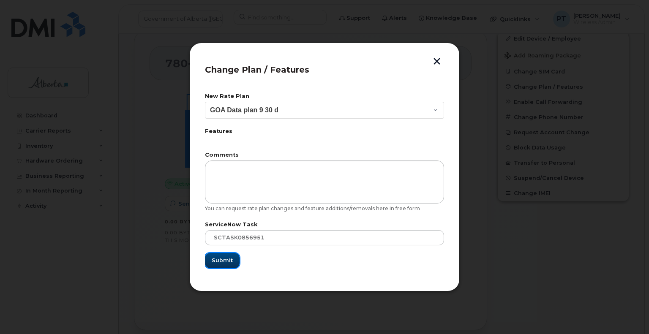
click at [228, 258] on span "Submit" at bounding box center [222, 261] width 21 height 8
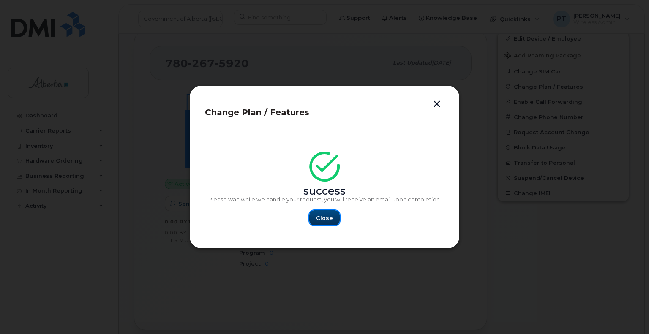
click at [325, 217] on span "Close" at bounding box center [324, 218] width 17 height 8
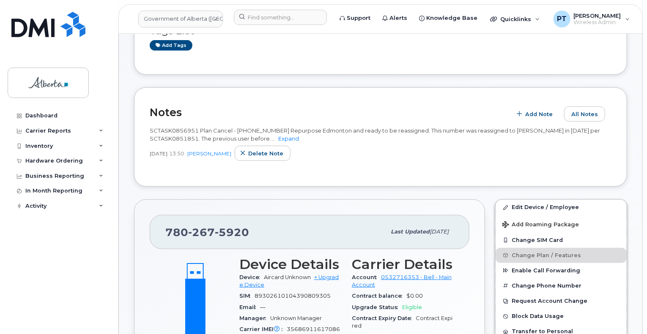
scroll to position [127, 0]
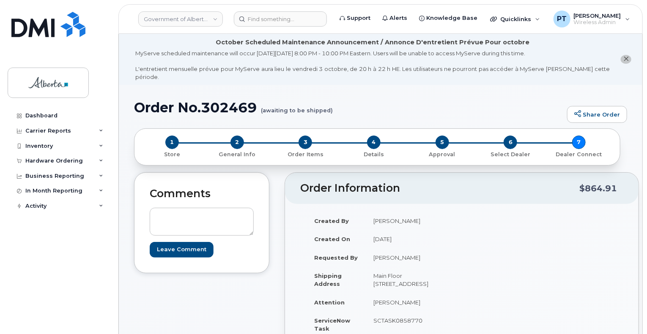
click at [228, 100] on h1 "Order No.302469 (awaiting to be shipped)" at bounding box center [348, 107] width 429 height 15
copy h1 "302469"
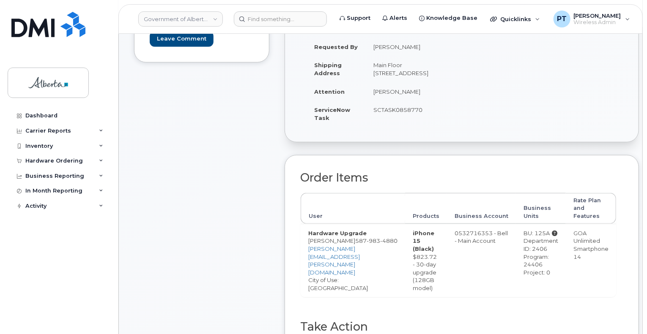
scroll to position [211, 0]
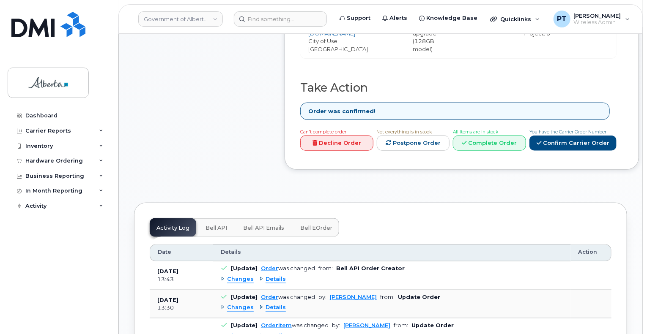
scroll to position [550, 0]
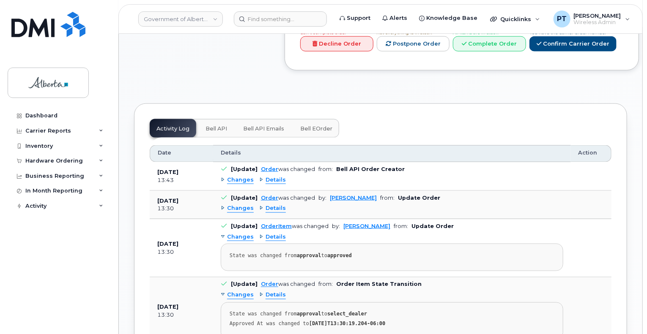
click at [212, 132] on span "Bell API" at bounding box center [217, 129] width 22 height 7
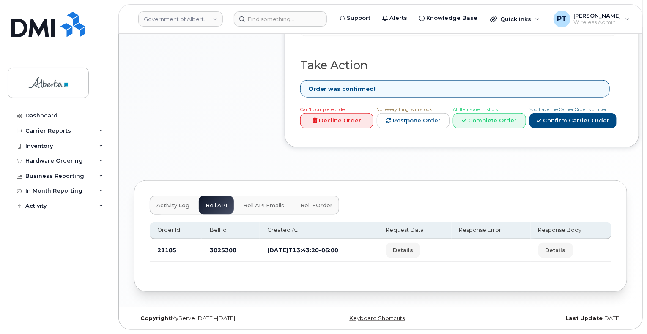
scroll to position [477, 0]
click at [221, 251] on td "3025308" at bounding box center [231, 251] width 58 height 22
copy td "3025308"
click at [216, 253] on td "3025308" at bounding box center [231, 251] width 58 height 22
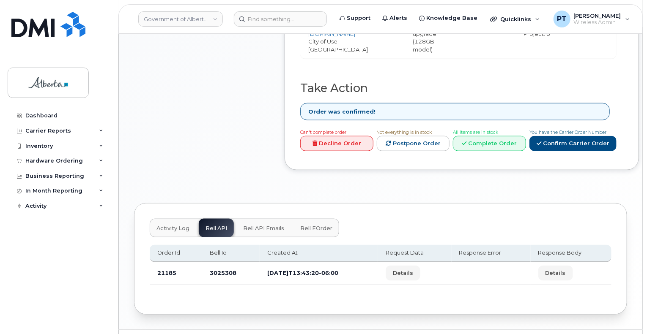
scroll to position [435, 0]
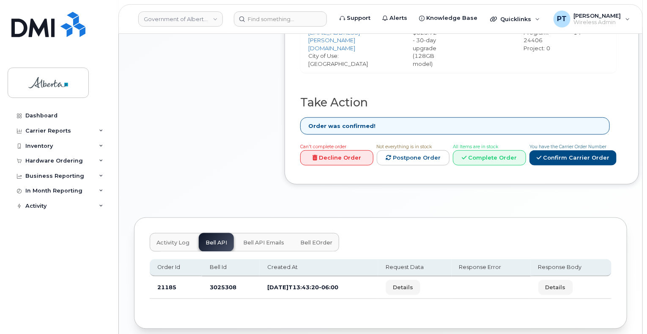
click at [214, 252] on div "Activity Log Bell API Bell API Emails Bell eOrder Order Id Bell Id Created At R…" at bounding box center [380, 273] width 493 height 111
click at [216, 292] on td "3025308" at bounding box center [231, 288] width 58 height 22
copy td "3025308"
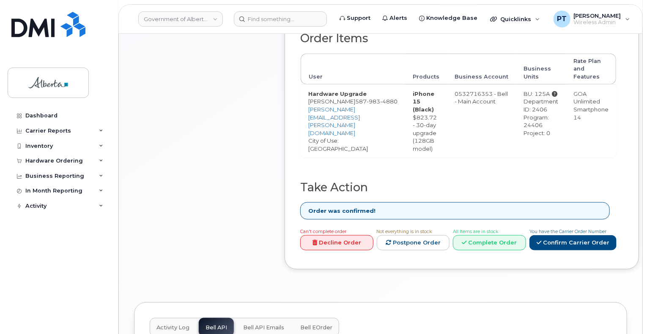
scroll to position [97, 0]
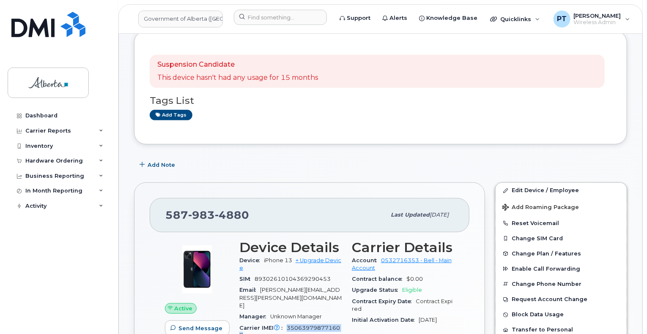
scroll to position [169, 0]
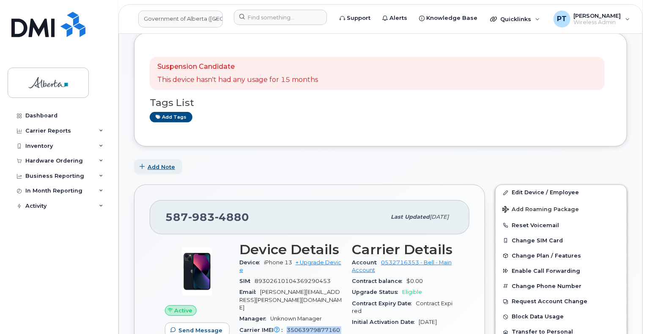
click at [166, 163] on span "Add Note" at bounding box center [161, 167] width 27 height 8
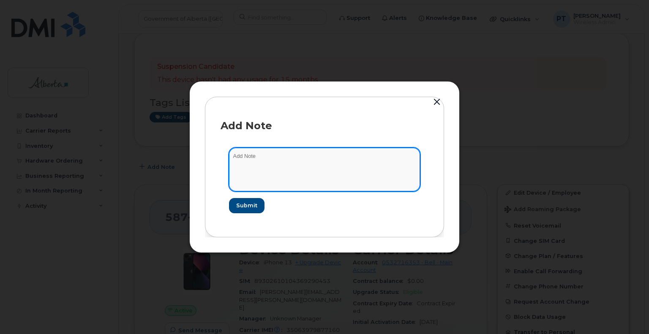
click at [243, 159] on textarea at bounding box center [324, 169] width 191 height 43
paste textarea "SCTASK0858770"
click at [333, 163] on textarea "SCTASK0858770 -" at bounding box center [324, 169] width 191 height 43
paste textarea "Device Replace - (1) iPhone 15 Order302469 Bell 3025308"
type textarea "SCTASK0858770 - Device Replace - (1) iPhone 15 Order302469 Bell 3025308"
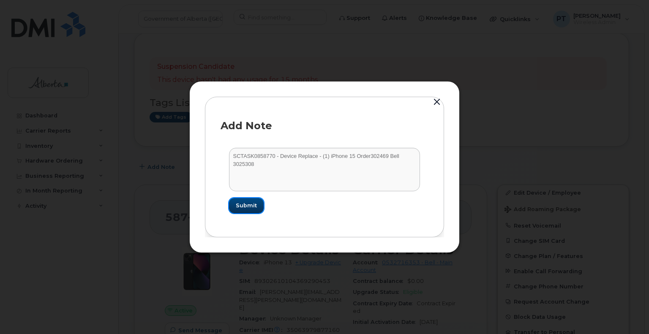
click at [252, 199] on button "Submit" at bounding box center [246, 205] width 35 height 15
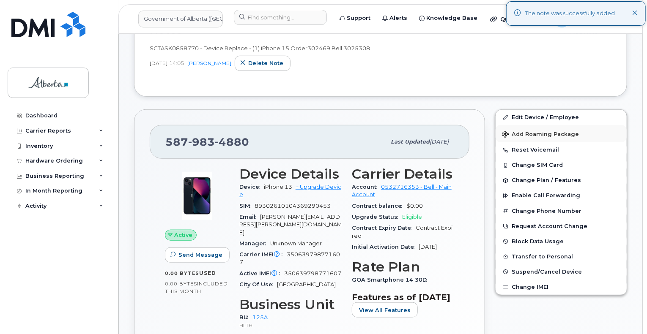
scroll to position [338, 0]
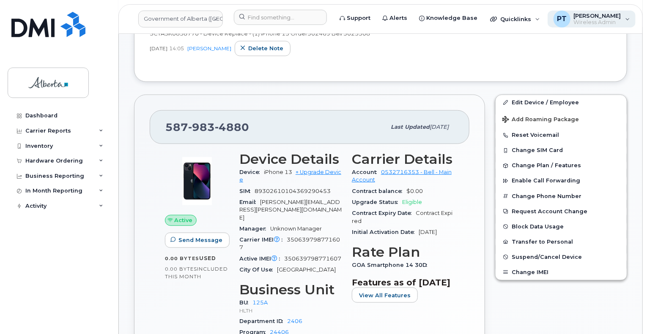
click at [603, 21] on span "Wireless Admin" at bounding box center [597, 22] width 47 height 7
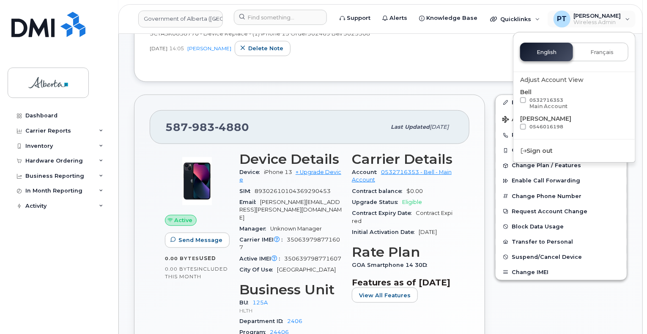
drag, startPoint x: 540, startPoint y: 151, endPoint x: 409, endPoint y: 139, distance: 130.8
click at [539, 151] on div "Sign out" at bounding box center [574, 151] width 122 height 16
